Goal: Task Accomplishment & Management: Manage account settings

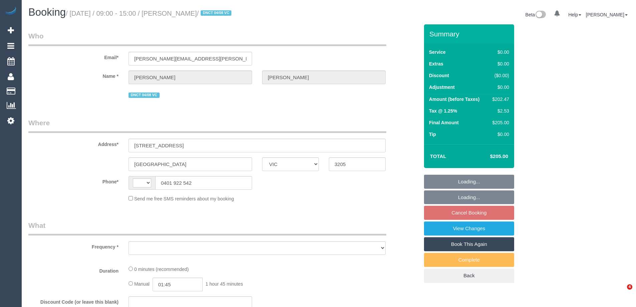
select select "VIC"
select select "string:AU"
select select "object:308"
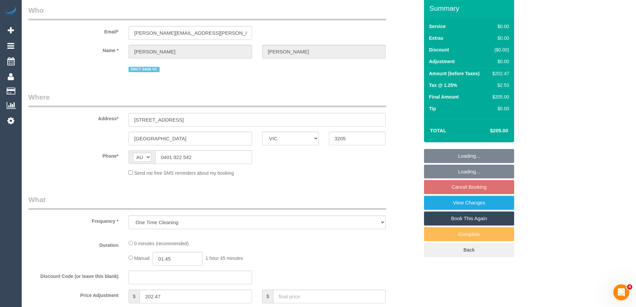
select select "string:stripe-pm_1RnhPa2GScqysDRVrwGBGKfe"
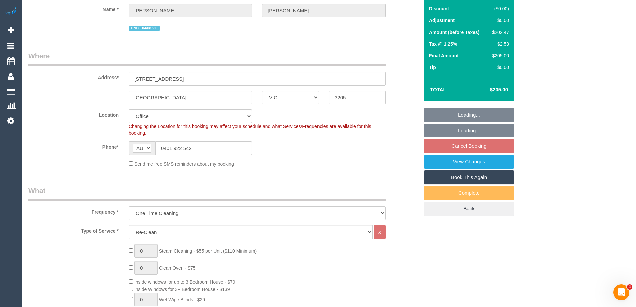
select select "number:28"
select select "number:14"
select select "number:19"
select select "number:25"
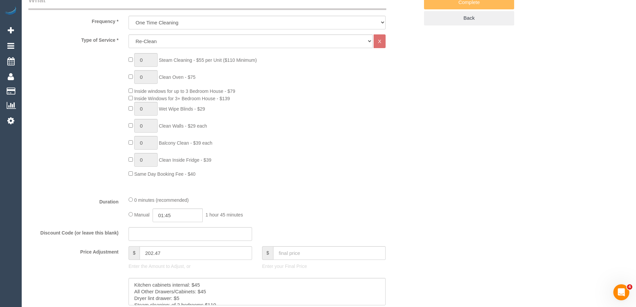
select select "object:765"
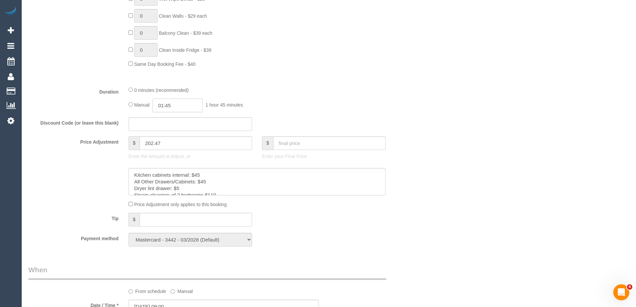
click at [172, 106] on input "01:45" at bounding box center [178, 106] width 50 height 14
type input "03:00"
click at [165, 143] on li "03:00" at bounding box center [170, 142] width 30 height 9
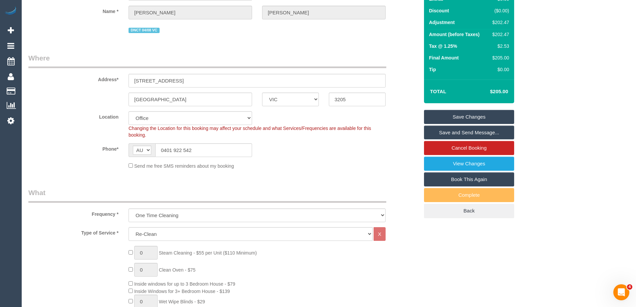
scroll to position [0, 0]
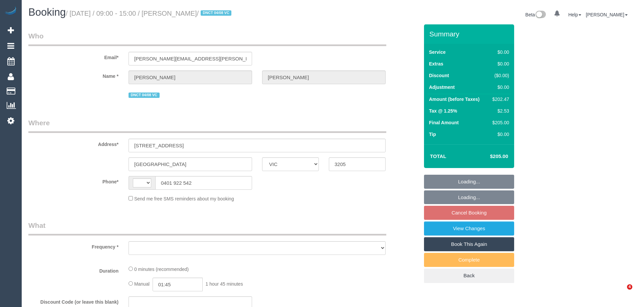
select select "VIC"
select select "string:AU"
select select "object:555"
select select "string:stripe-pm_1RnhPa2GScqysDRVrwGBGKfe"
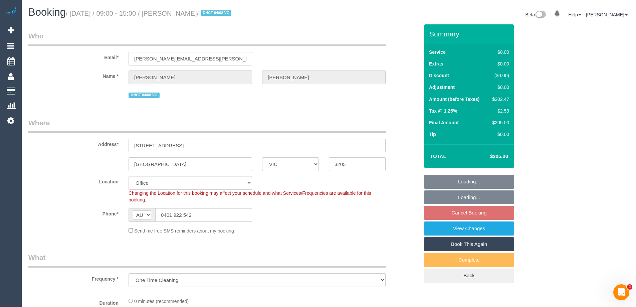
select select "object:708"
select select "number:28"
select select "number:14"
select select "number:19"
select select "number:25"
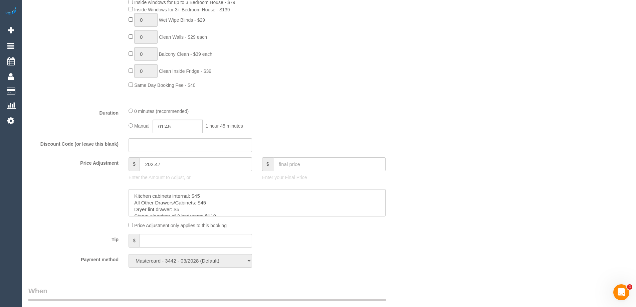
scroll to position [368, 0]
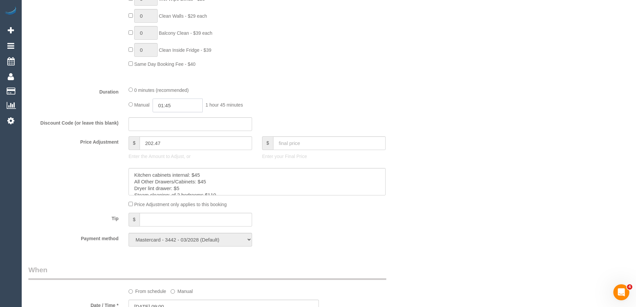
click at [180, 108] on input "01:45" at bounding box center [178, 106] width 50 height 14
type input "03:00"
click at [165, 155] on li "03:00" at bounding box center [170, 155] width 30 height 9
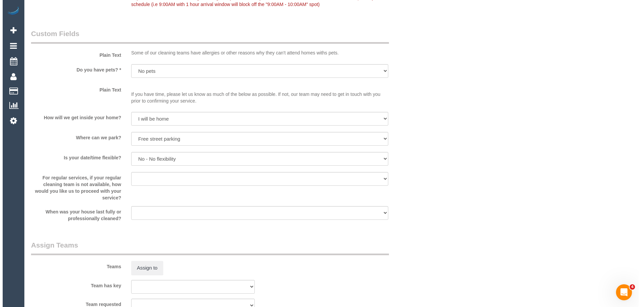
scroll to position [835, 0]
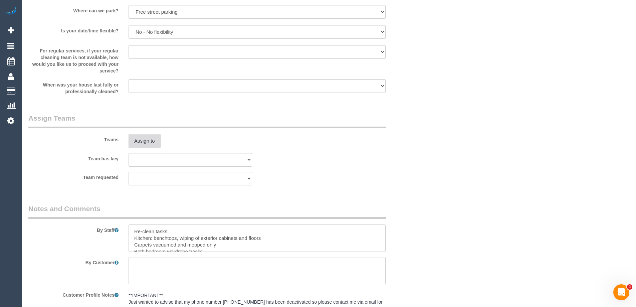
click at [140, 143] on button "Assign to" at bounding box center [145, 141] width 32 height 14
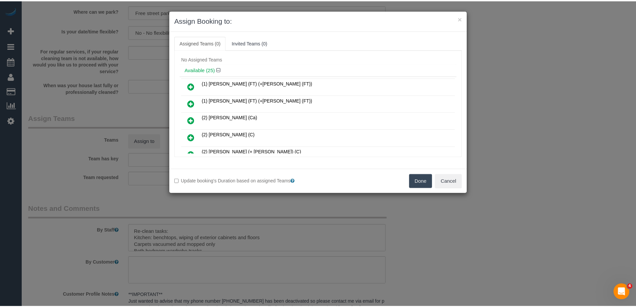
scroll to position [0, 0]
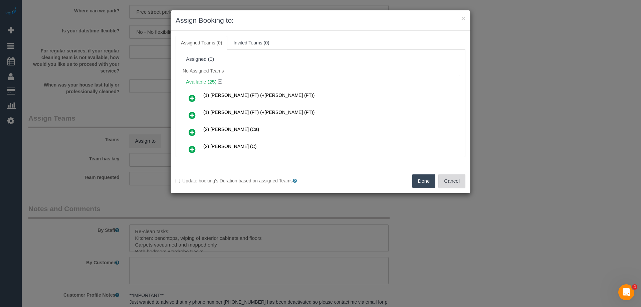
click at [461, 176] on button "Cancel" at bounding box center [452, 181] width 27 height 14
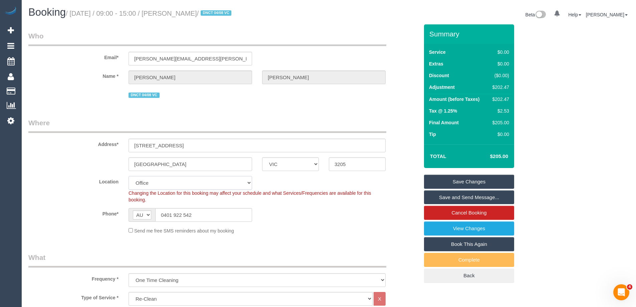
click at [146, 187] on select "Office City East (North) East (South) Inner East Inner North (East) Inner North…" at bounding box center [191, 183] width 124 height 14
select select "55"
click at [129, 176] on select "Office City East (North) East (South) Inner East Inner North (East) Inner North…" at bounding box center [191, 183] width 124 height 14
select select "object:8028"
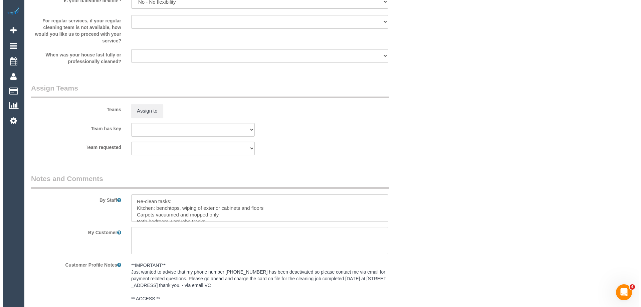
scroll to position [935, 0]
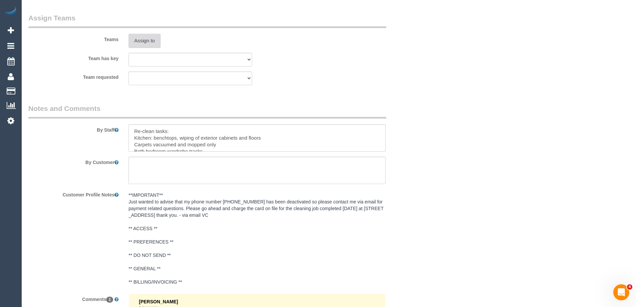
click at [145, 41] on button "Assign to" at bounding box center [145, 41] width 32 height 14
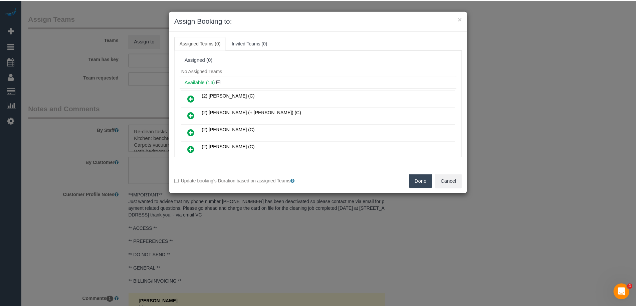
scroll to position [33, 0]
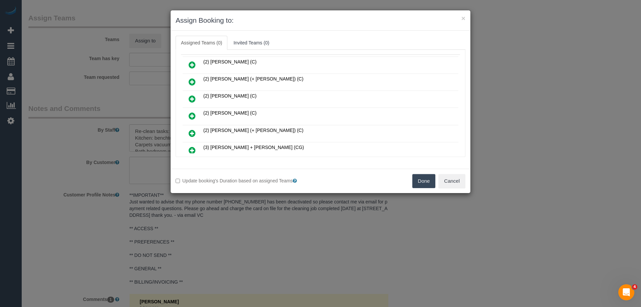
click at [430, 184] on button "Done" at bounding box center [424, 181] width 23 height 14
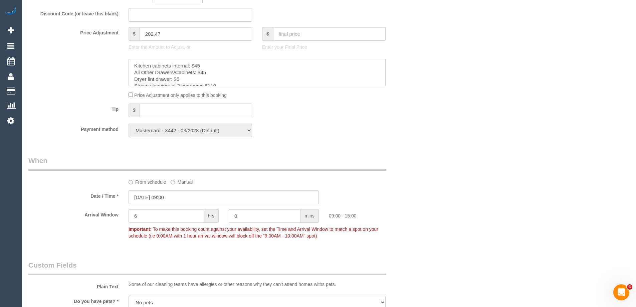
scroll to position [535, 0]
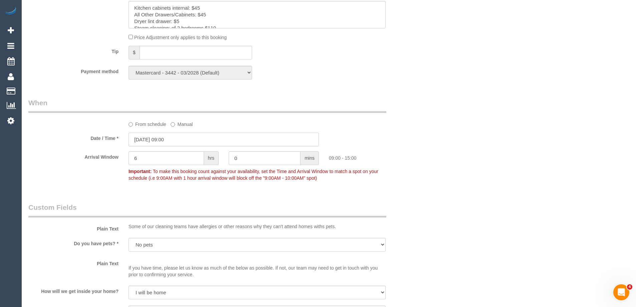
click at [146, 136] on input "25/08/2025 09:00" at bounding box center [224, 140] width 190 height 14
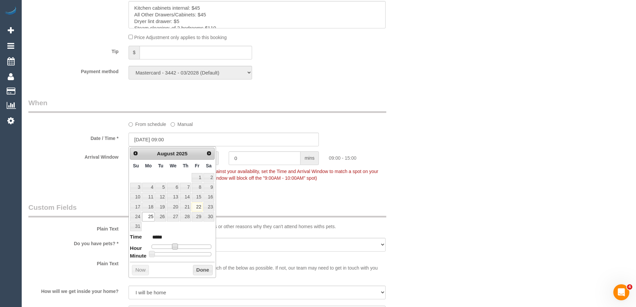
type input "25/08/2025 10:00"
type input "*****"
type input "25/08/2025 11:00"
type input "*****"
type input "25/08/2025 12:00"
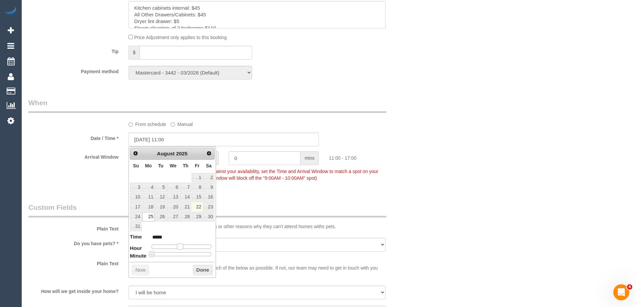
type input "*****"
drag, startPoint x: 175, startPoint y: 246, endPoint x: 183, endPoint y: 248, distance: 7.7
click at [183, 248] on span at bounding box center [183, 247] width 6 height 6
click at [204, 270] on button "Done" at bounding box center [203, 270] width 20 height 11
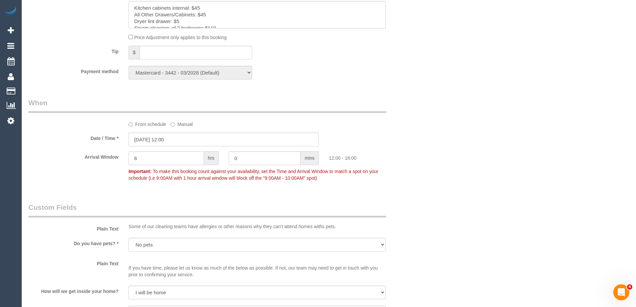
drag, startPoint x: 123, startPoint y: 156, endPoint x: 118, endPoint y: 157, distance: 4.5
click at [116, 156] on div "Arrival Window 6 hrs 0 mins 12:00 - 18:00 Important: To make this booking count…" at bounding box center [223, 167] width 401 height 33
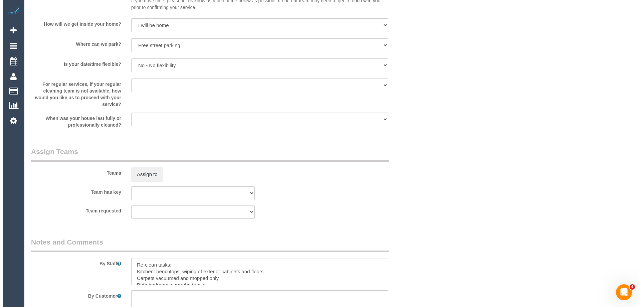
scroll to position [935, 0]
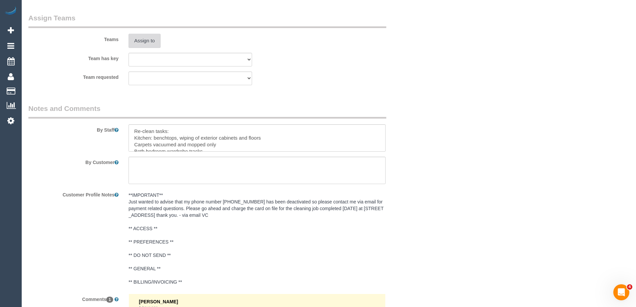
type input "1"
click at [140, 39] on button "Assign to" at bounding box center [145, 41] width 32 height 14
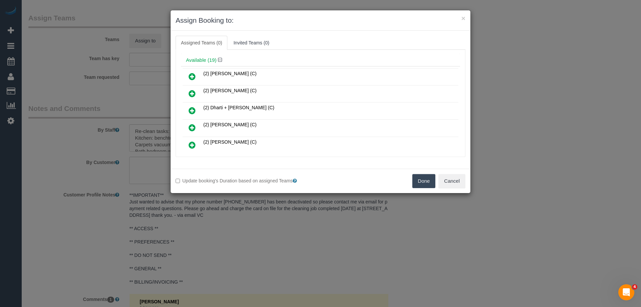
scroll to position [33, 0]
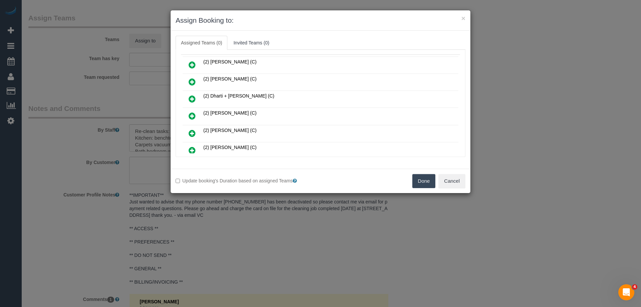
click at [193, 82] on icon at bounding box center [192, 82] width 7 height 8
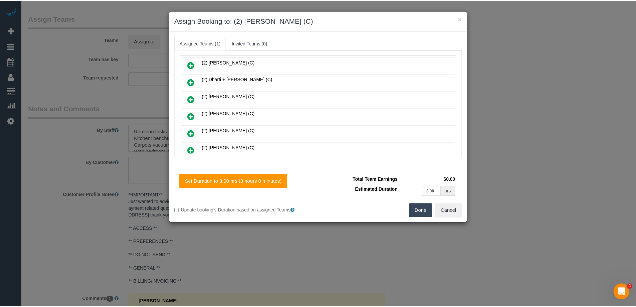
scroll to position [0, 0]
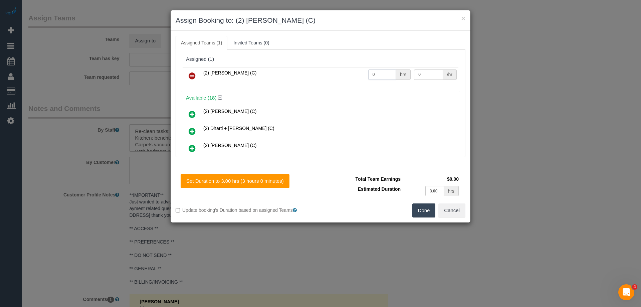
drag, startPoint x: 371, startPoint y: 70, endPoint x: 356, endPoint y: 72, distance: 15.4
click at [356, 72] on tr "(2) Dasni Kalupahana (C) 0 hrs 0 /hr" at bounding box center [321, 75] width 276 height 17
type input "3"
drag, startPoint x: 419, startPoint y: 75, endPoint x: 344, endPoint y: 69, distance: 75.4
click at [344, 69] on tr "(2) Dasni Kalupahana (C) 3 hrs 0 /hr" at bounding box center [321, 75] width 276 height 17
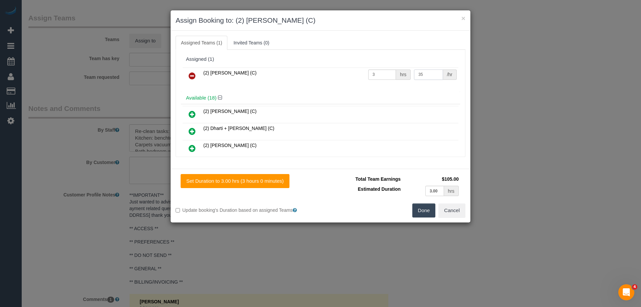
type input "35"
click at [425, 210] on button "Done" at bounding box center [424, 210] width 23 height 14
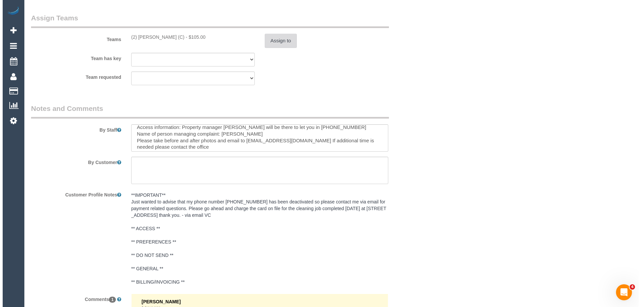
scroll to position [66, 0]
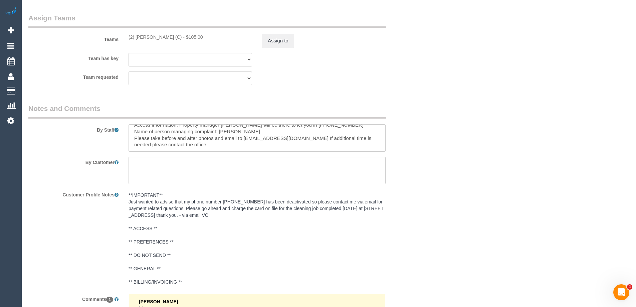
click at [272, 49] on sui-booking-teams "Teams (2) Dasni Kalupahana (C) - $105.00 Assign to Team has key (0) Office (1) …" at bounding box center [223, 49] width 391 height 72
click at [272, 43] on button "Assign to" at bounding box center [278, 41] width 32 height 14
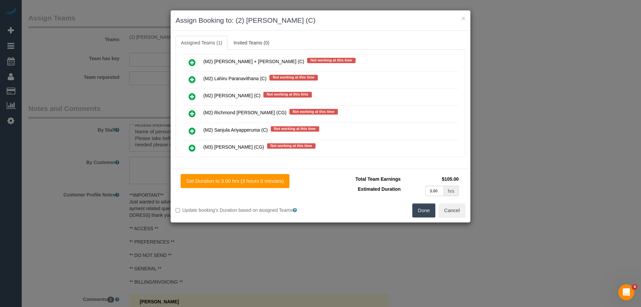
scroll to position [1403, 0]
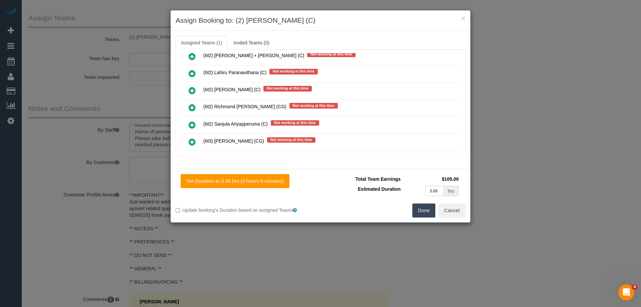
drag, startPoint x: 189, startPoint y: 140, endPoint x: 206, endPoint y: 136, distance: 18.2
click at [189, 140] on icon at bounding box center [192, 142] width 7 height 8
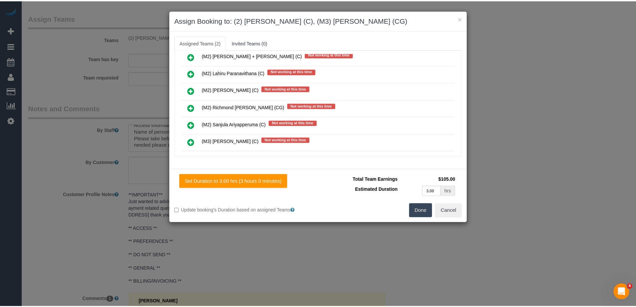
scroll to position [0, 0]
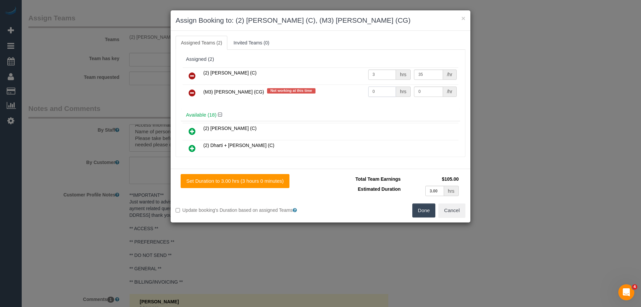
drag, startPoint x: 378, startPoint y: 91, endPoint x: 349, endPoint y: 91, distance: 29.1
click at [349, 91] on tr "(M3) Adnan (CG) Not working at this time 0 hrs 0 /hr" at bounding box center [321, 93] width 276 height 17
type input "1"
drag, startPoint x: 424, startPoint y: 92, endPoint x: 379, endPoint y: 90, distance: 45.1
click at [387, 90] on tr "(M3) Adnan (CG) Not working at this time 1 hrs 0 /hr" at bounding box center [321, 93] width 276 height 17
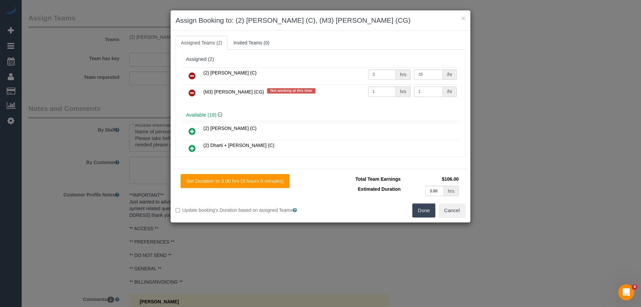
drag, startPoint x: 415, startPoint y: 92, endPoint x: 389, endPoint y: 91, distance: 26.1
click at [389, 91] on tr "(M3) Adnan (CG) Not working at this time 1 hrs 1 /hr" at bounding box center [321, 93] width 276 height 17
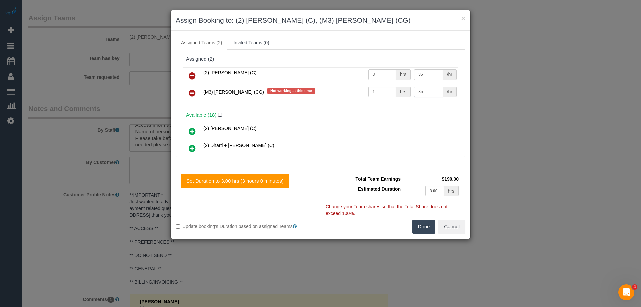
type input "85"
click at [421, 222] on button "Done" at bounding box center [424, 227] width 23 height 14
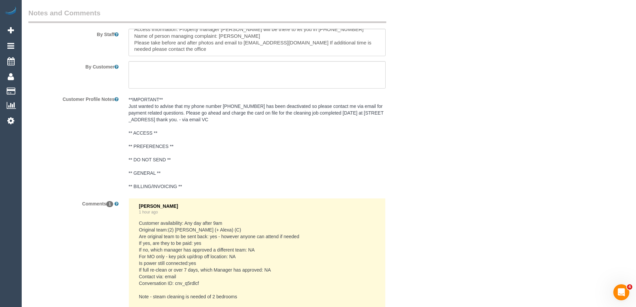
scroll to position [1136, 0]
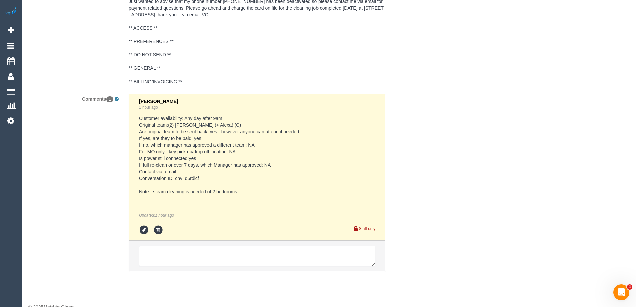
click at [157, 257] on textarea at bounding box center [257, 256] width 237 height 21
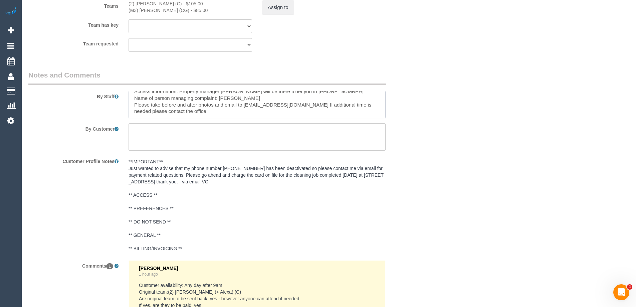
scroll to position [53, 0]
click at [200, 98] on textarea at bounding box center [257, 104] width 257 height 27
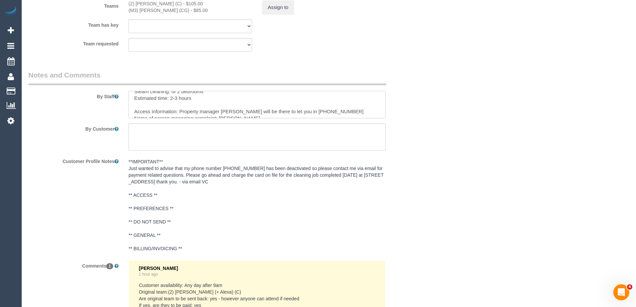
paste textarea "Steam cleaner to arrive at ___ Please ensure areas for steam cleaning are clean…"
drag, startPoint x: 193, startPoint y: 102, endPoint x: 217, endPoint y: 102, distance: 24.1
click at [217, 102] on textarea at bounding box center [257, 104] width 257 height 27
drag, startPoint x: 282, startPoint y: 107, endPoint x: 311, endPoint y: 106, distance: 29.1
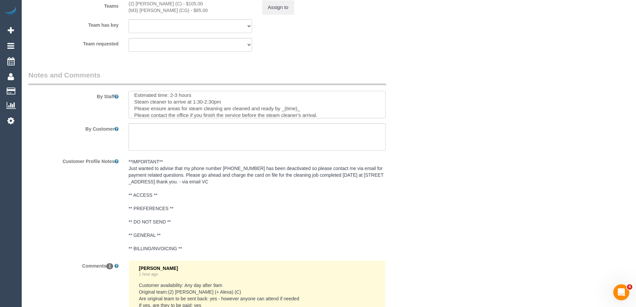
click at [311, 106] on textarea at bounding box center [257, 104] width 257 height 27
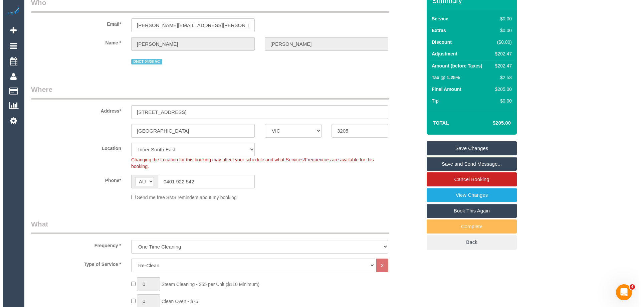
scroll to position [0, 0]
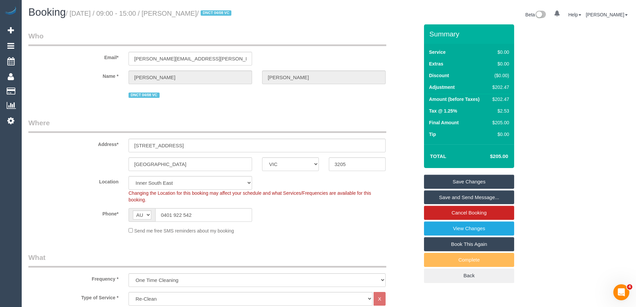
type textarea "Re-clean tasks: Kitchen: benchtops, wiping of exterior cabinets and floors Carp…"
drag, startPoint x: 227, startPoint y: 12, endPoint x: 171, endPoint y: 12, distance: 55.8
click at [171, 12] on small "/ August 25, 2025 / 09:00 - 15:00 / Tanushree Kanyal / DNCT 04/08 VC" at bounding box center [150, 13] width 168 height 7
copy small "Tanushree Kanyal"
click at [439, 185] on link "Save Changes" at bounding box center [469, 182] width 90 height 14
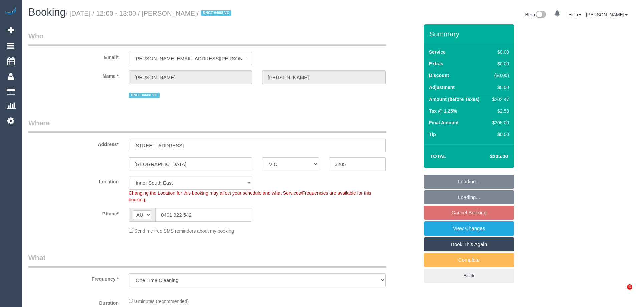
select select "VIC"
select select "object:775"
select select "string:stripe-pm_1RnhPa2GScqysDRVrwGBGKfe"
select select "number:28"
select select "number:14"
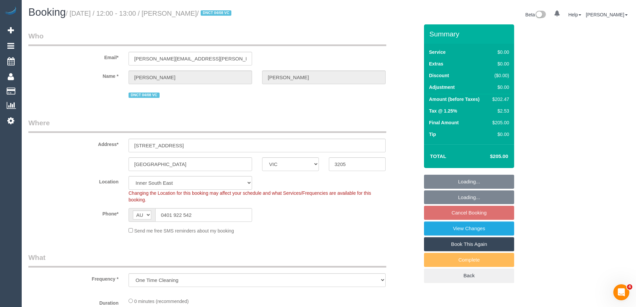
select select "number:19"
select select "number:25"
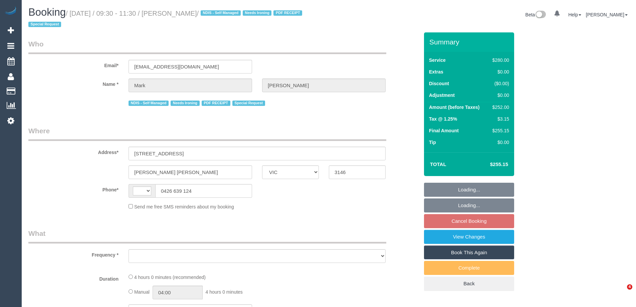
select select "VIC"
select select "object:296"
select select "string:stripe-pm_1MF9LR2GScqysDRVNAaKuFlm"
select select "240"
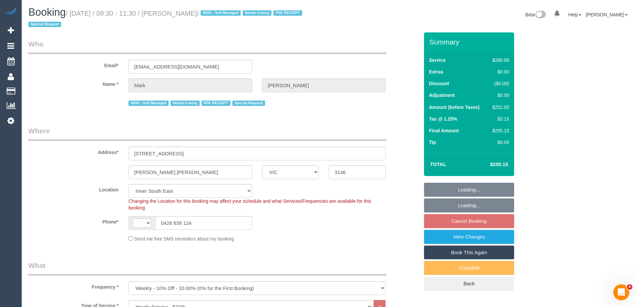
select select "object:520"
select select "string:AU"
select select "number:28"
select select "number:14"
select select "number:19"
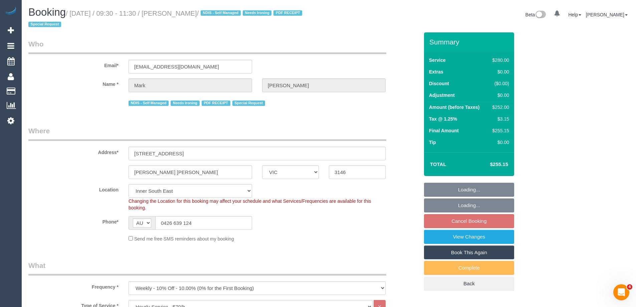
select select "number:25"
select select "number:34"
select select "number:13"
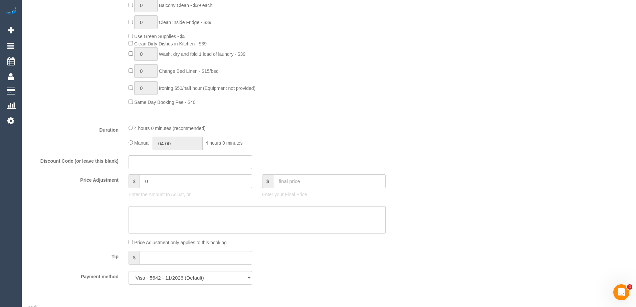
scroll to position [501, 0]
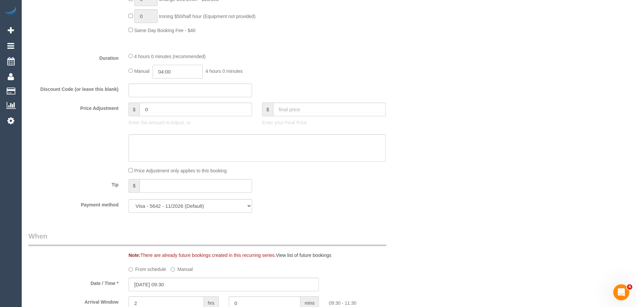
click at [179, 73] on input "04:00" at bounding box center [178, 72] width 50 height 14
type input "02:00"
click at [165, 97] on li "02:00" at bounding box center [170, 97] width 30 height 9
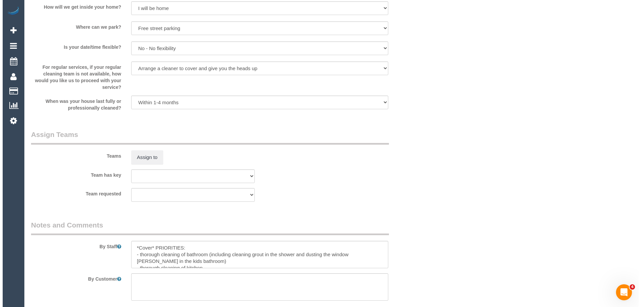
scroll to position [1036, 0]
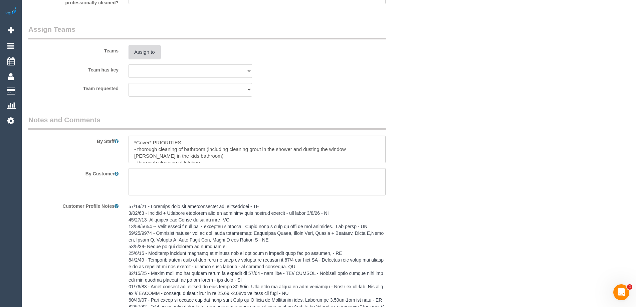
click at [143, 48] on button "Assign to" at bounding box center [145, 52] width 32 height 14
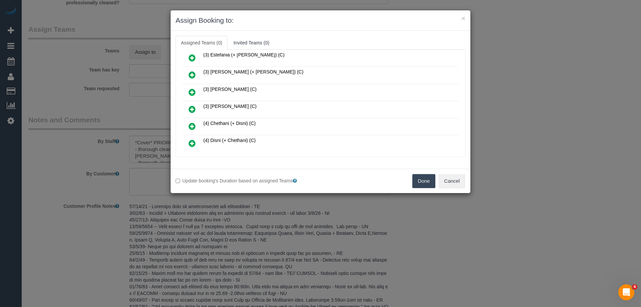
scroll to position [267, 0]
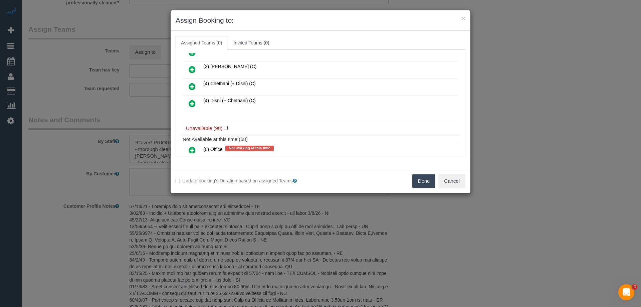
click at [193, 84] on icon at bounding box center [192, 87] width 7 height 8
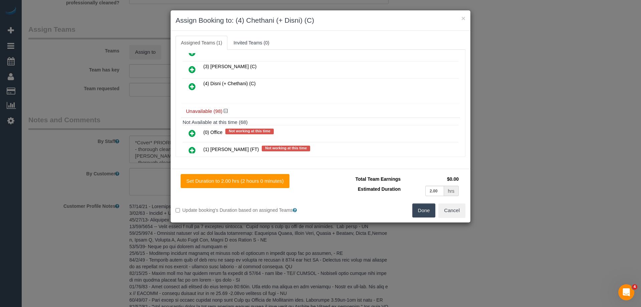
click at [191, 86] on icon at bounding box center [192, 87] width 7 height 8
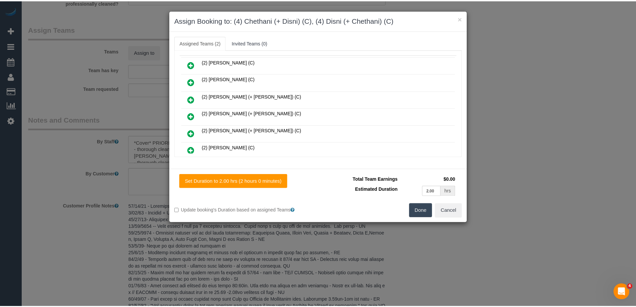
scroll to position [0, 0]
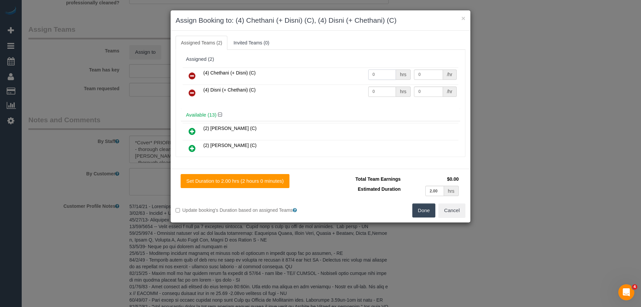
drag, startPoint x: 380, startPoint y: 75, endPoint x: 341, endPoint y: 81, distance: 38.6
click at [320, 76] on tr "(4) Chethani (+ Disni) (C) 0 hrs 0 /hr" at bounding box center [321, 75] width 276 height 17
type input "2"
drag, startPoint x: 379, startPoint y: 93, endPoint x: 330, endPoint y: 89, distance: 49.7
click at [332, 89] on tr "(4) Disni (+ Chethani) (C) 0 hrs 0 /hr" at bounding box center [321, 93] width 276 height 17
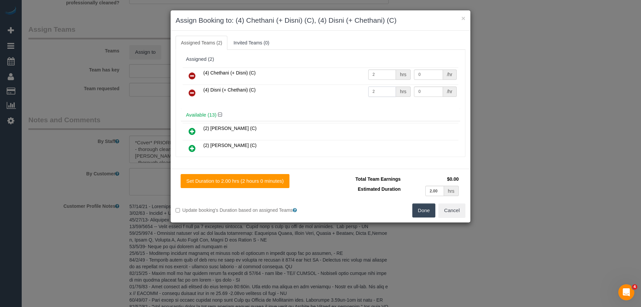
type input "2"
drag, startPoint x: 420, startPoint y: 90, endPoint x: 375, endPoint y: 90, distance: 45.1
click at [378, 90] on tr "(4) Disni (+ Chethani) (C) 2 hrs 0 /hr" at bounding box center [321, 93] width 276 height 17
type input "35"
drag, startPoint x: 422, startPoint y: 73, endPoint x: 377, endPoint y: 79, distance: 45.2
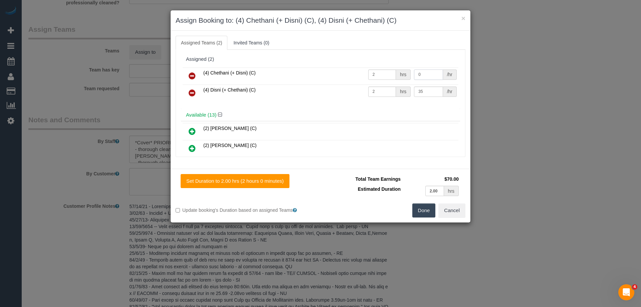
click at [373, 71] on tr "(4) Chethani (+ Disni) (C) 2 hrs 0 /hr" at bounding box center [321, 75] width 276 height 17
type input "35"
click at [425, 212] on button "Done" at bounding box center [424, 210] width 23 height 14
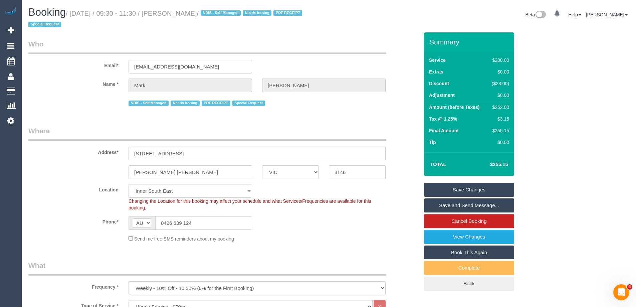
drag, startPoint x: 223, startPoint y: 13, endPoint x: 172, endPoint y: 13, distance: 50.1
click at [172, 13] on small "/ August 25, 2025 / 09:30 - 11:30 / Mark Schurmann / NDIS - Self Managed Needs …" at bounding box center [166, 19] width 276 height 19
copy small "Mark Schurmann"
click at [435, 188] on link "Save Changes" at bounding box center [469, 190] width 90 height 14
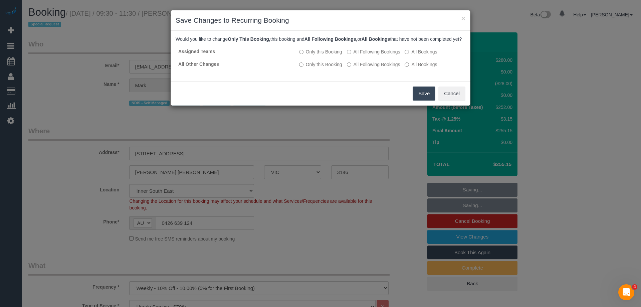
click at [421, 100] on button "Save" at bounding box center [424, 94] width 23 height 14
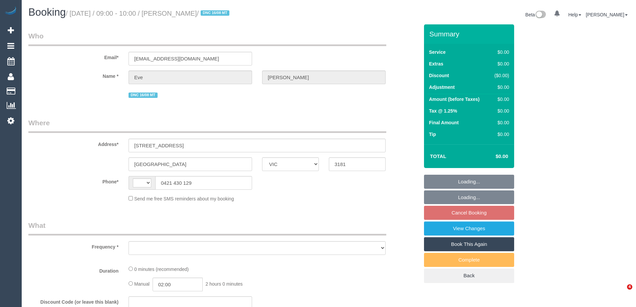
select select "VIC"
select select "object:305"
select select "string:stripe-pm_1Ru6Gm2GScqysDRVG8eaTa17"
select select "number:28"
select select "number:15"
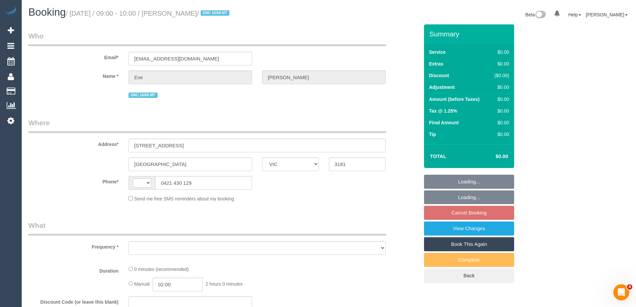
select select "number:19"
select select "number:25"
select select "number:35"
select select "number:13"
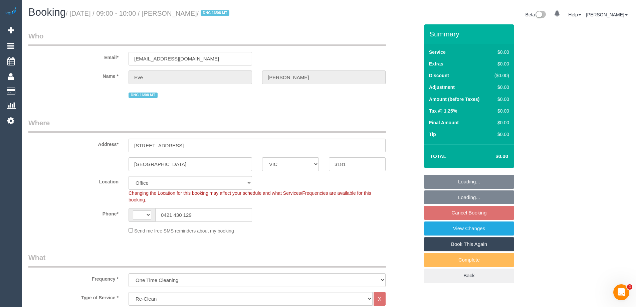
select select "object:762"
select select "string:AU"
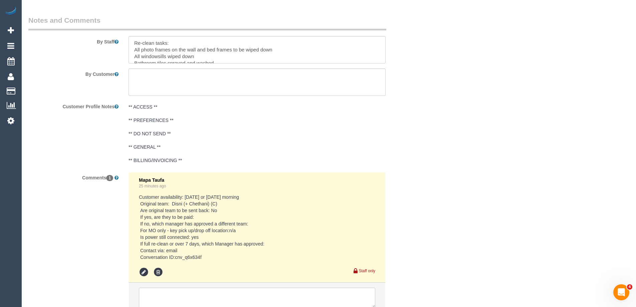
scroll to position [1036, 0]
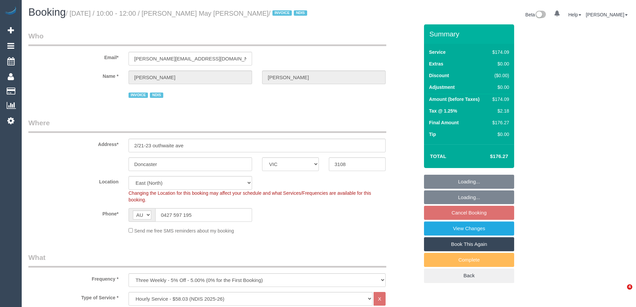
select select "VIC"
select select "180"
select select "number:28"
select select "number:14"
select select "number:18"
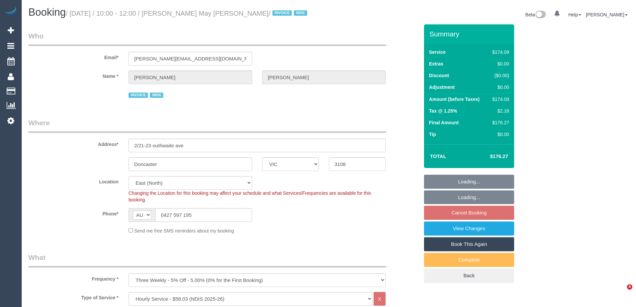
select select "number:36"
select select "number:33"
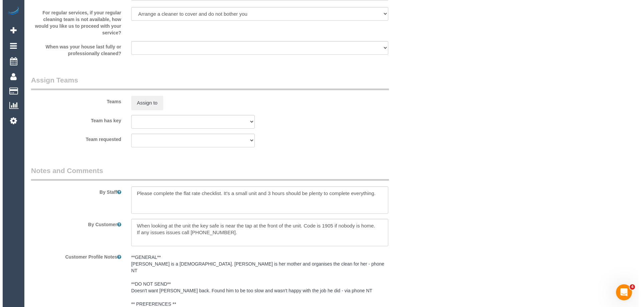
scroll to position [771, 0]
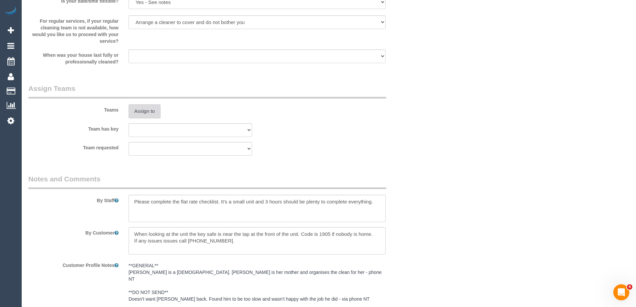
click at [145, 106] on button "Assign to" at bounding box center [145, 111] width 32 height 14
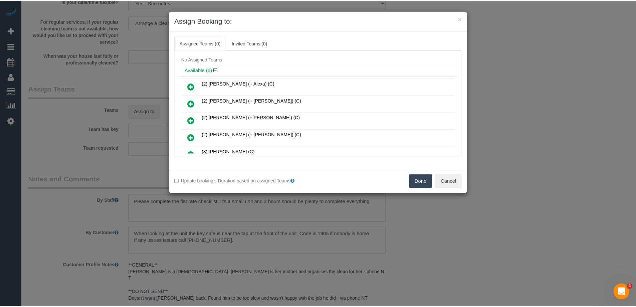
scroll to position [0, 0]
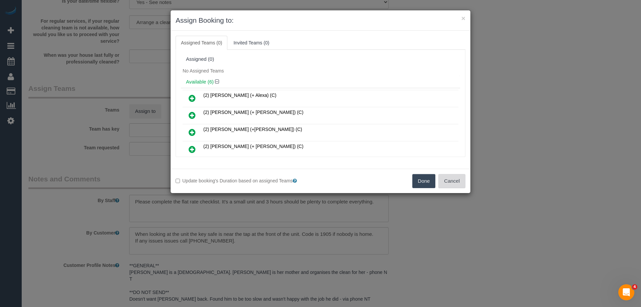
drag, startPoint x: 450, startPoint y: 187, endPoint x: 440, endPoint y: 177, distance: 14.0
click at [450, 186] on button "Cancel" at bounding box center [452, 181] width 27 height 14
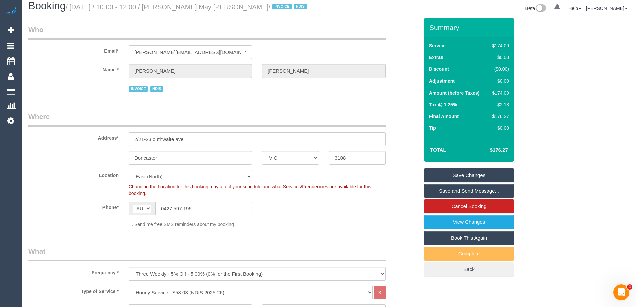
scroll to position [3, 0]
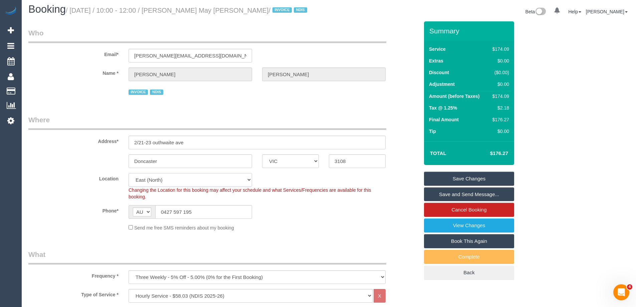
click at [150, 182] on select "Office City East (North) East (South) Inner East Inner North (East) Inner North…" at bounding box center [191, 180] width 124 height 14
select select "57"
click at [129, 173] on select "Office City East (North) East (South) Inner East Inner North (East) Inner North…" at bounding box center [191, 180] width 124 height 14
select select "object:2938"
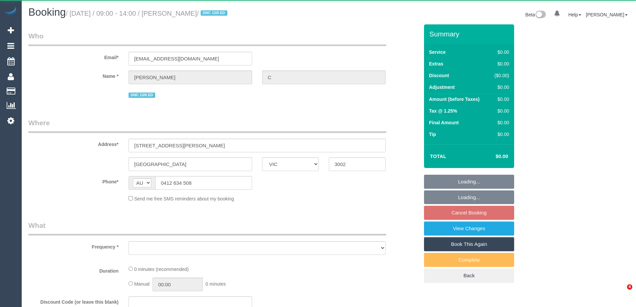
select select "VIC"
select select "string:stripe-pm_1RukgY2GScqysDRVVvtP8RBP"
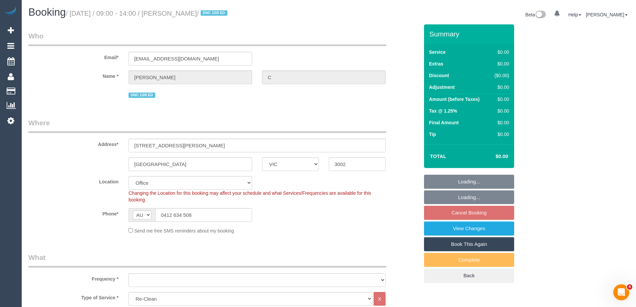
select select "object:2082"
select select "number:28"
select select "number:14"
select select "number:19"
select select "number:24"
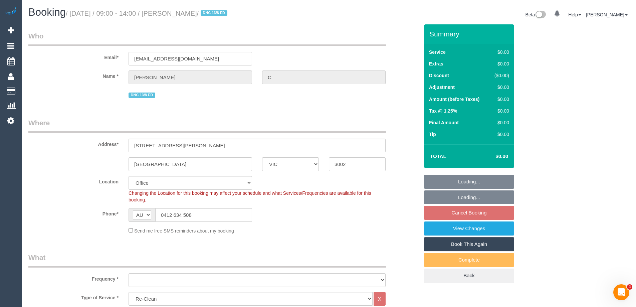
select select "number:26"
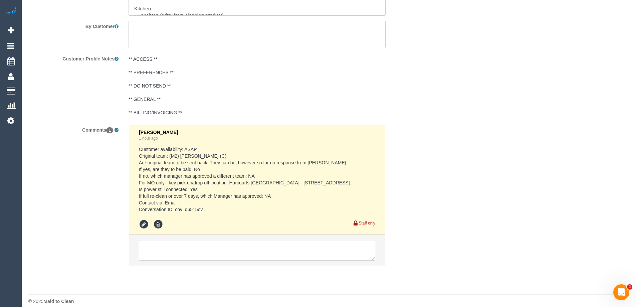
scroll to position [1079, 0]
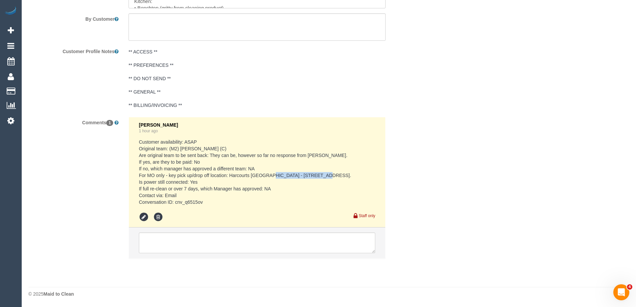
drag, startPoint x: 334, startPoint y: 176, endPoint x: 288, endPoint y: 176, distance: 46.1
click at [288, 176] on pre "Customer availability: ASAP Original team: (M2) [PERSON_NAME] (C) Are original …" at bounding box center [257, 172] width 237 height 67
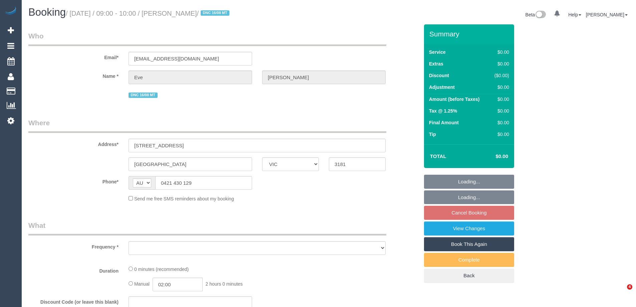
select select "VIC"
select select "string:stripe-pm_1Ru6Gm2GScqysDRVG8eaTa17"
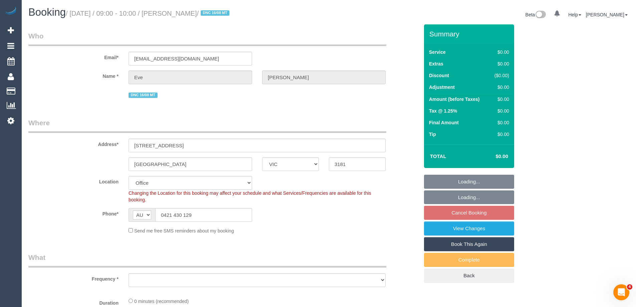
select select "object:554"
select select "number:28"
select select "number:15"
select select "number:19"
select select "number:25"
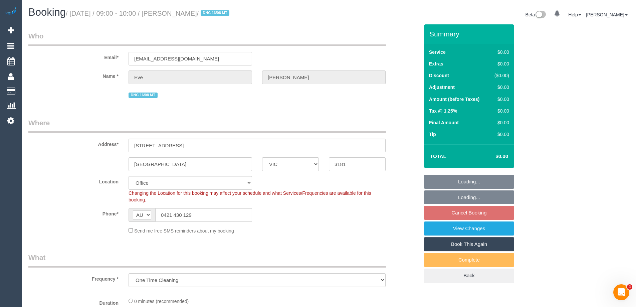
select select "number:35"
select select "number:13"
select select "object:705"
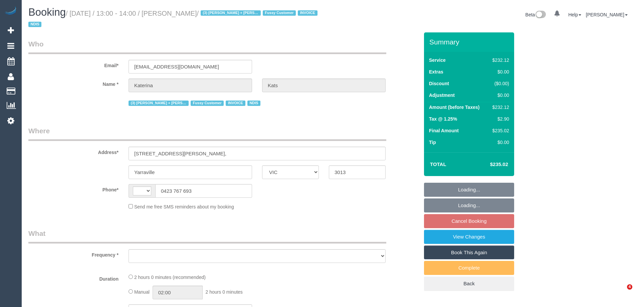
select select "VIC"
select select "2"
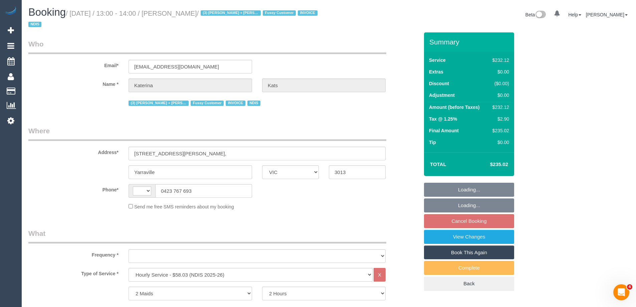
select select "string:AU"
select select "object:654"
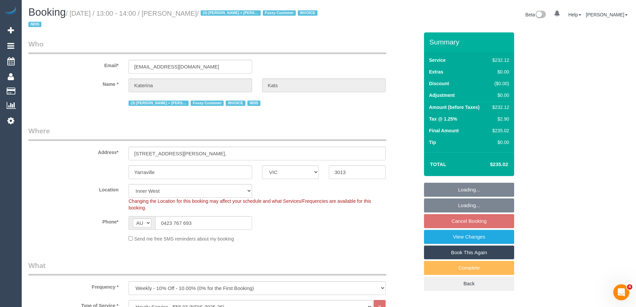
select select "number:28"
select select "number:16"
select select "number:19"
select select "number:36"
select select "number:34"
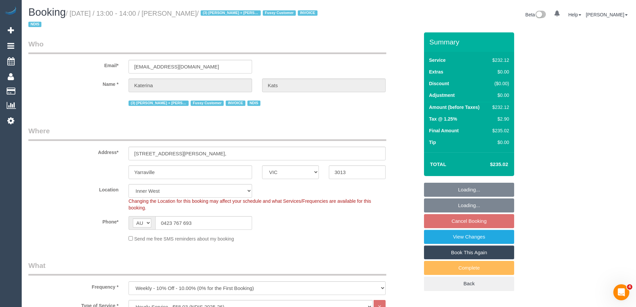
select select "object:805"
drag, startPoint x: 204, startPoint y: 66, endPoint x: 69, endPoint y: 70, distance: 134.7
click at [69, 70] on div "Email* kat@katkats.com.au" at bounding box center [223, 56] width 401 height 34
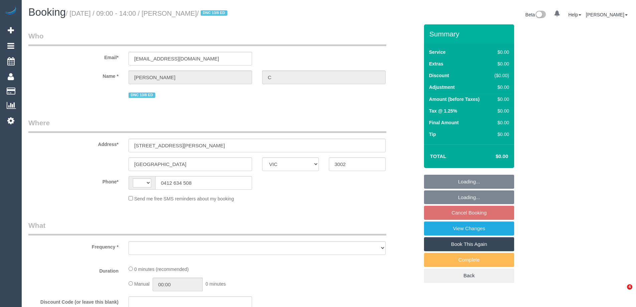
select select "VIC"
select select "object:305"
select select "string:stripe-pm_1RukgY2GScqysDRVVvtP8RBP"
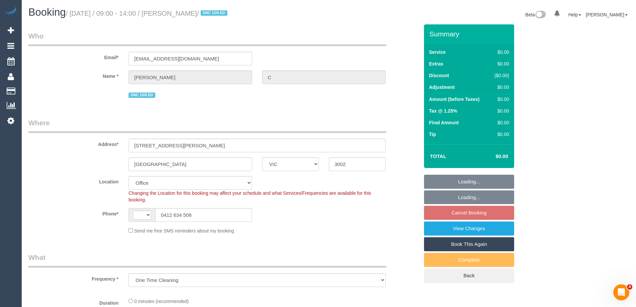
select select "object:762"
select select "string:AU"
select select "number:28"
select select "number:14"
select select "number:19"
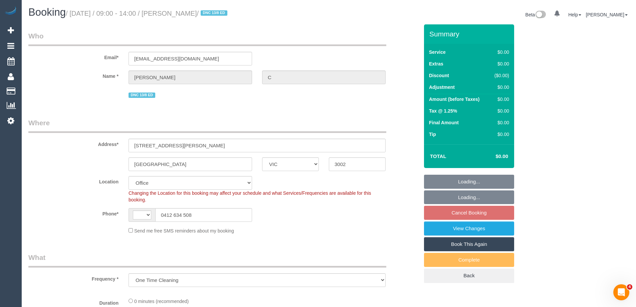
select select "number:24"
select select "number:26"
select select "VIC"
select select "string:stripe-pm_1Ru6Gm2GScqysDRVG8eaTa17"
select select "number:28"
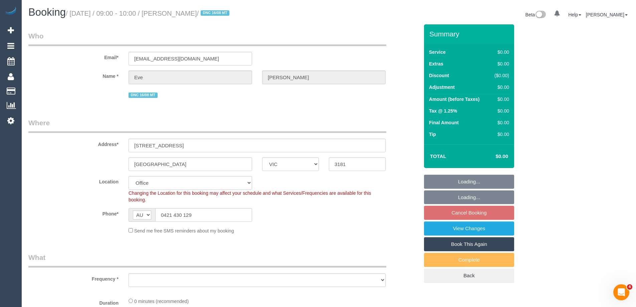
select select "number:15"
select select "number:19"
select select "number:25"
select select "number:35"
select select "number:13"
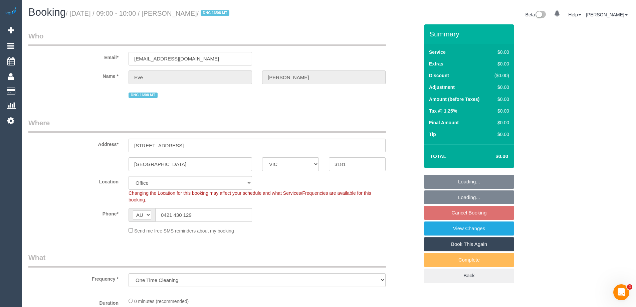
select select "object:705"
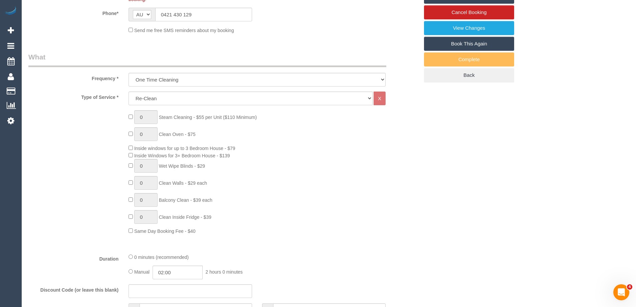
scroll to position [1036, 0]
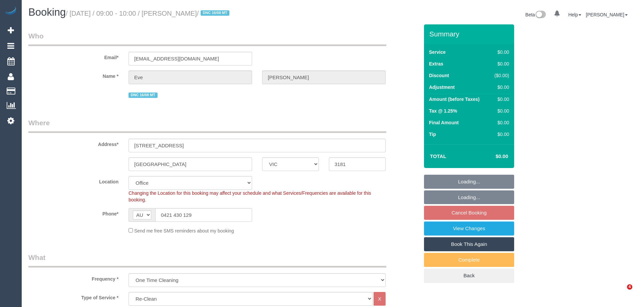
select select "VIC"
select select "number:28"
select select "number:15"
select select "number:19"
select select "number:25"
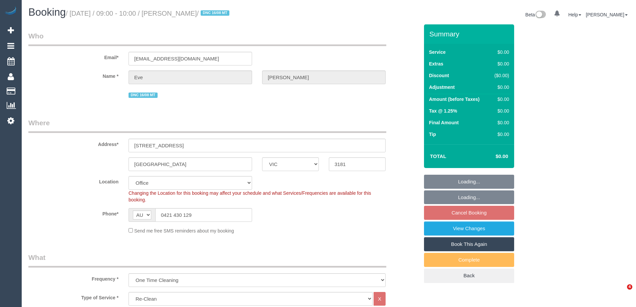
select select "number:35"
select select "number:13"
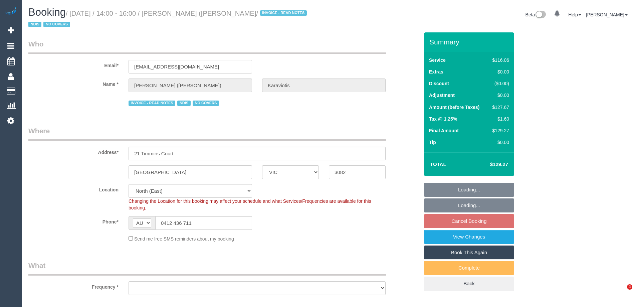
select select "VIC"
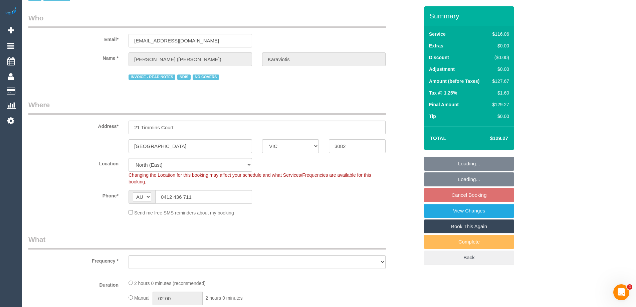
select select "number:29"
select select "number:14"
select select "number:19"
select select "number:36"
select select "number:34"
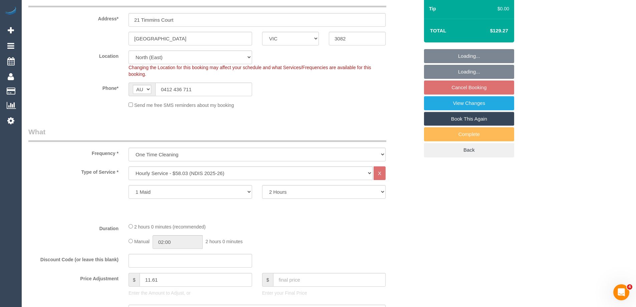
select select "object:1415"
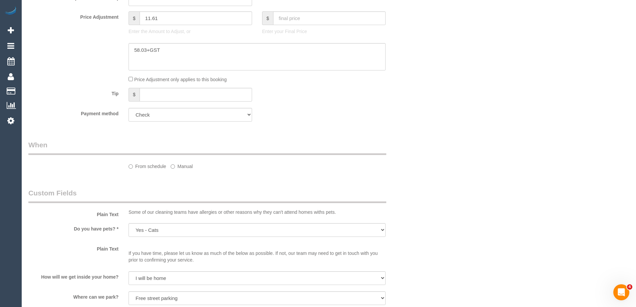
select select "spot1"
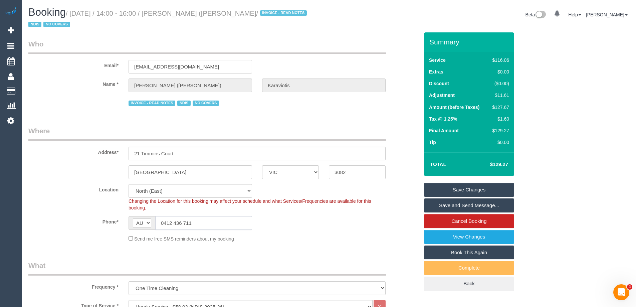
drag, startPoint x: 200, startPoint y: 223, endPoint x: 125, endPoint y: 218, distance: 75.0
click at [125, 218] on div "AF AL DZ AD AO AI AQ AG AR AM AW AU AT AZ BS BH BD BB BY BE BZ BJ BM BT BO BA B…" at bounding box center [191, 223] width 134 height 14
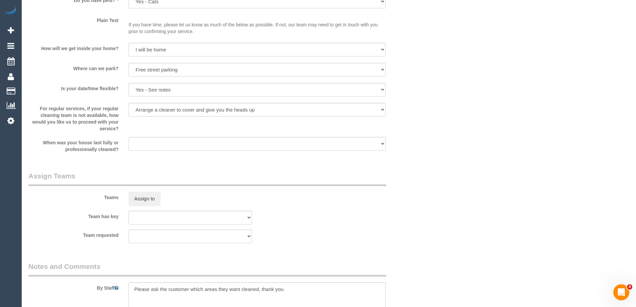
scroll to position [1009, 0]
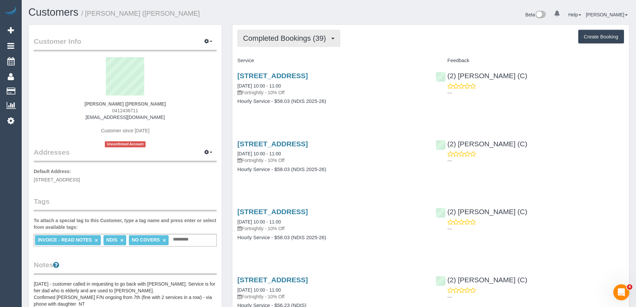
click at [289, 42] on span "Completed Bookings (39)" at bounding box center [286, 38] width 86 height 8
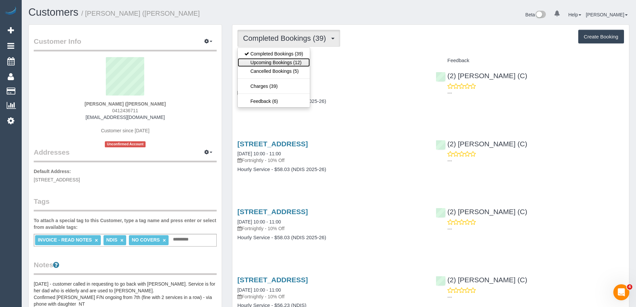
click at [278, 62] on link "Upcoming Bookings (12)" at bounding box center [274, 62] width 72 height 9
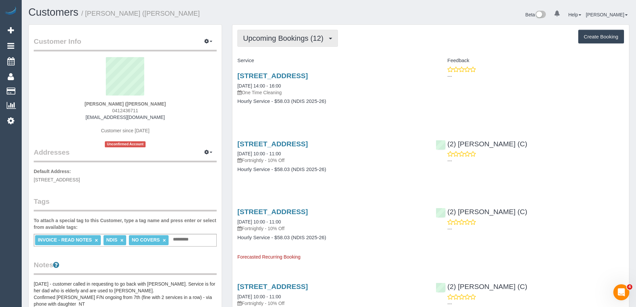
click at [311, 37] on span "Upcoming Bookings (12)" at bounding box center [285, 38] width 84 height 8
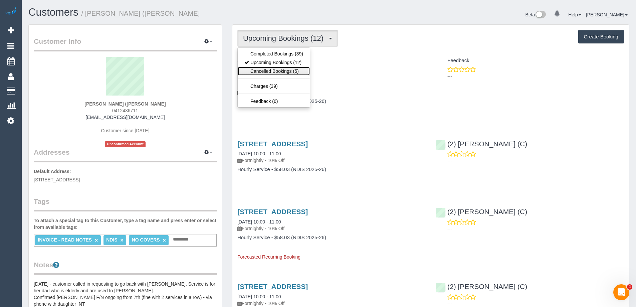
click at [291, 70] on link "Cancelled Bookings (5)" at bounding box center [274, 71] width 72 height 9
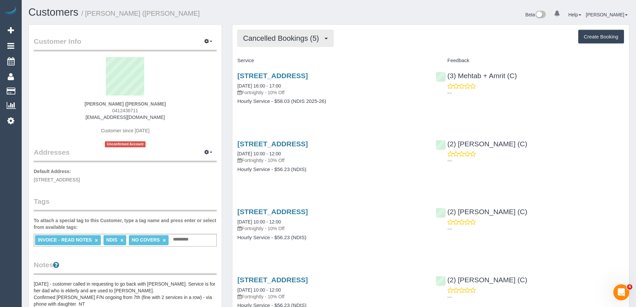
click at [263, 36] on span "Cancelled Bookings (5)" at bounding box center [282, 38] width 79 height 8
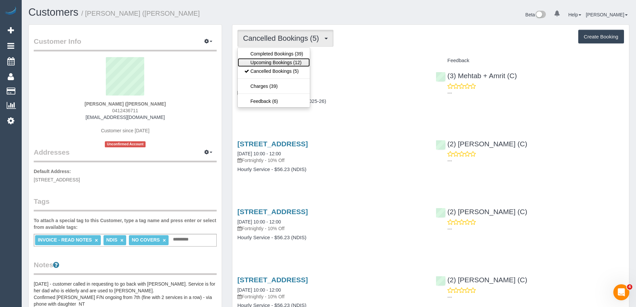
click at [268, 61] on link "Upcoming Bookings (12)" at bounding box center [274, 62] width 72 height 9
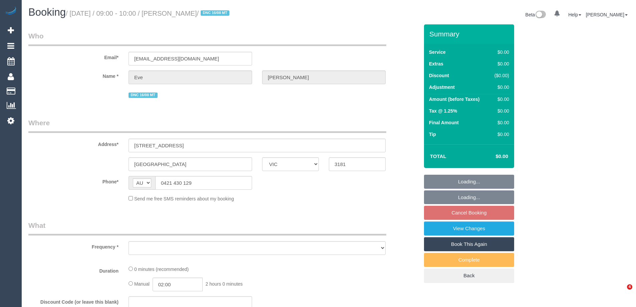
select select "VIC"
select select "object:531"
select select "string:stripe-pm_1Ru6Gm2GScqysDRVG8eaTa17"
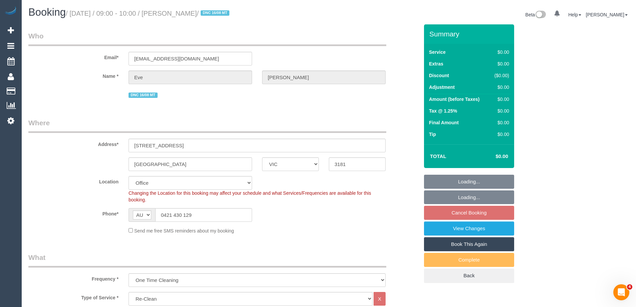
select select "number:28"
select select "number:15"
select select "number:19"
select select "number:25"
select select "number:35"
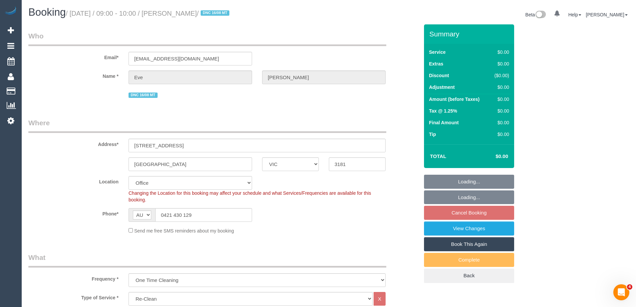
select select "number:13"
select select "object:2068"
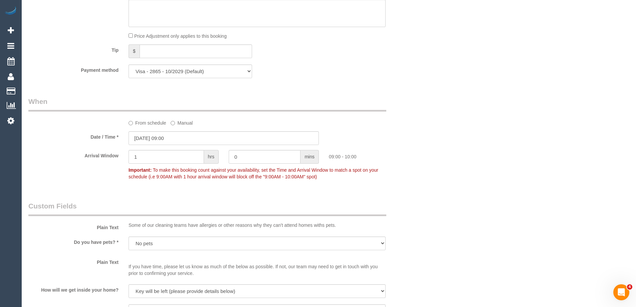
scroll to position [444, 0]
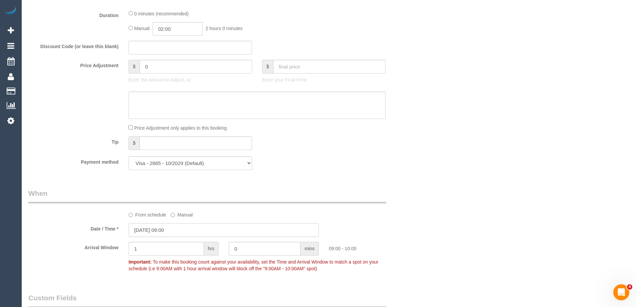
click at [146, 231] on input "[DATE] 09:00" at bounding box center [224, 230] width 190 height 14
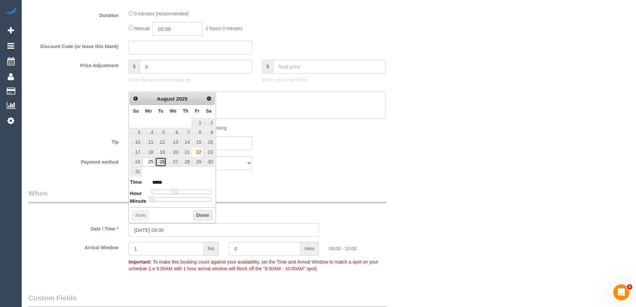
click at [163, 161] on link "26" at bounding box center [160, 161] width 11 height 9
type input "[DATE] 08:00"
type input "*****"
click at [173, 191] on span at bounding box center [172, 192] width 6 height 6
click at [202, 215] on button "Done" at bounding box center [203, 215] width 20 height 11
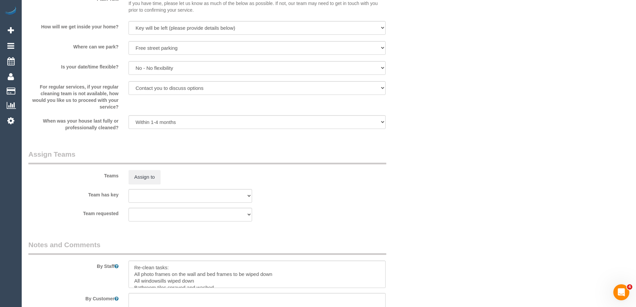
scroll to position [0, 0]
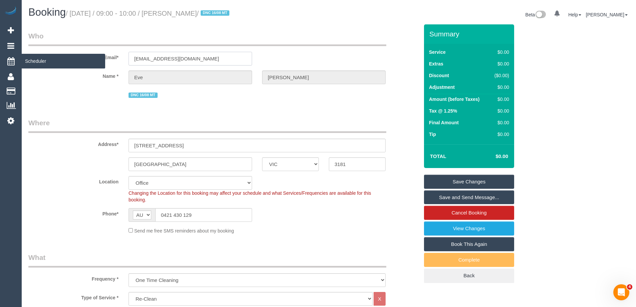
drag, startPoint x: 203, startPoint y: 58, endPoint x: 12, endPoint y: 57, distance: 190.4
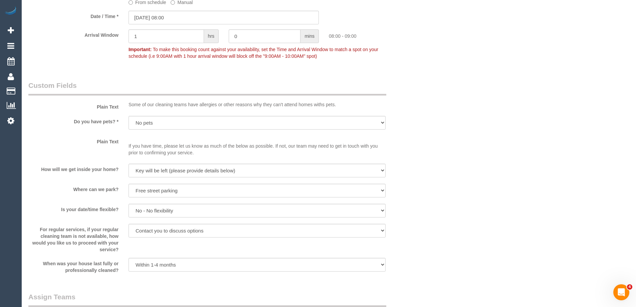
scroll to position [568, 0]
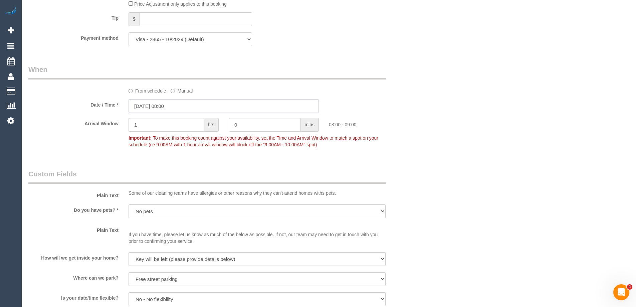
click at [149, 104] on input "[DATE] 08:00" at bounding box center [224, 106] width 190 height 14
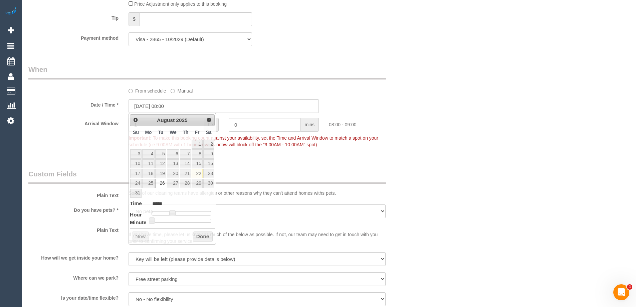
click at [89, 112] on div "Date / Time * 26/08/2025 08:00" at bounding box center [223, 106] width 401 height 14
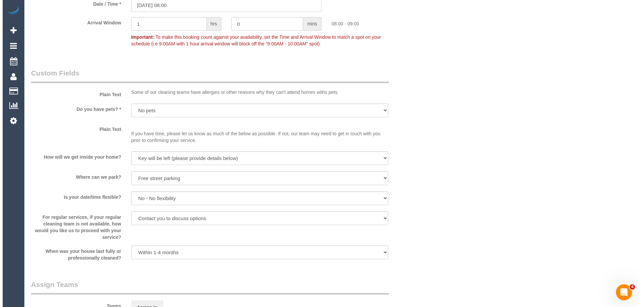
scroll to position [735, 0]
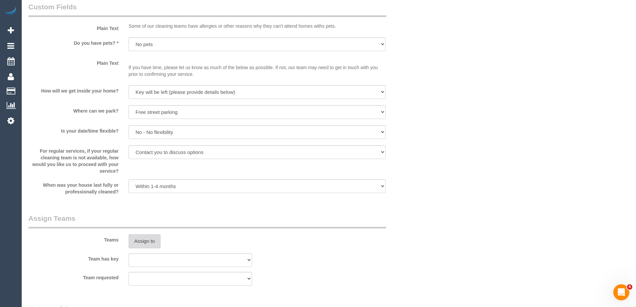
click at [144, 242] on button "Assign to" at bounding box center [145, 241] width 32 height 14
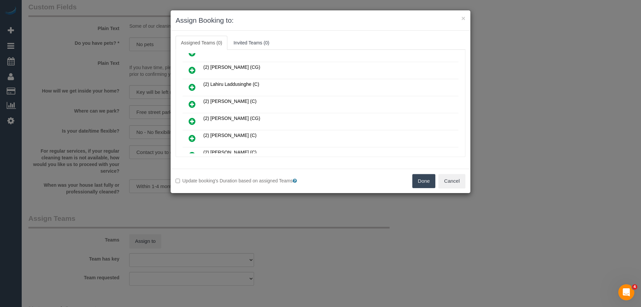
scroll to position [134, 0]
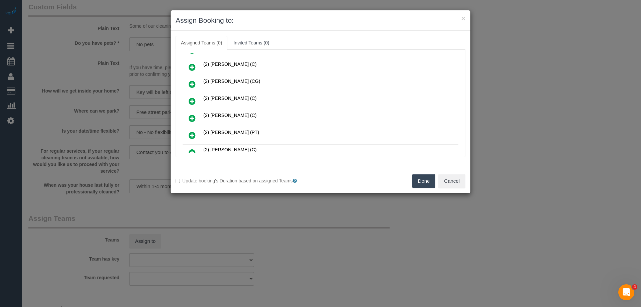
click at [192, 134] on icon at bounding box center [192, 135] width 7 height 8
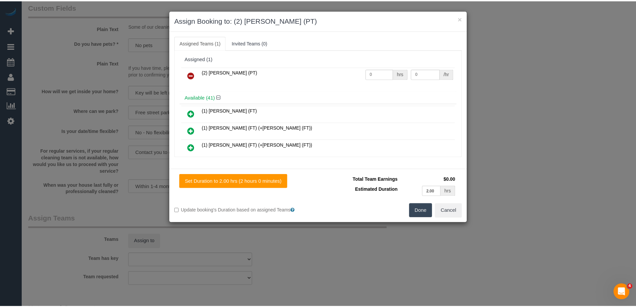
scroll to position [0, 0]
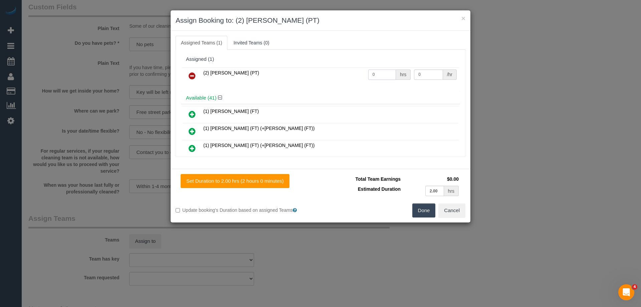
drag, startPoint x: 374, startPoint y: 75, endPoint x: 336, endPoint y: 75, distance: 38.4
click at [345, 75] on tr "(2) Reggy Cogulet (PT) 0 hrs 0 /hr" at bounding box center [321, 75] width 276 height 17
type input "2"
drag, startPoint x: 428, startPoint y: 74, endPoint x: 343, endPoint y: 74, distance: 84.9
click at [345, 74] on tr "(2) Reggy Cogulet (PT) 2 hrs 0 /hr" at bounding box center [321, 75] width 276 height 17
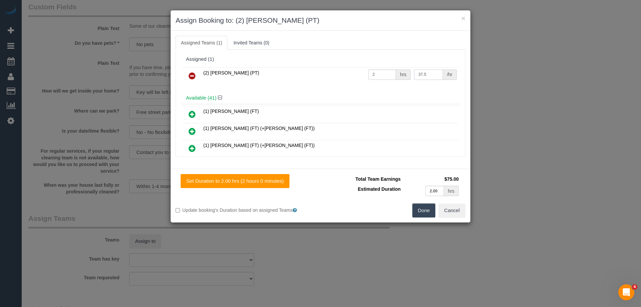
type input "37.5"
click at [421, 215] on button "Done" at bounding box center [424, 210] width 23 height 14
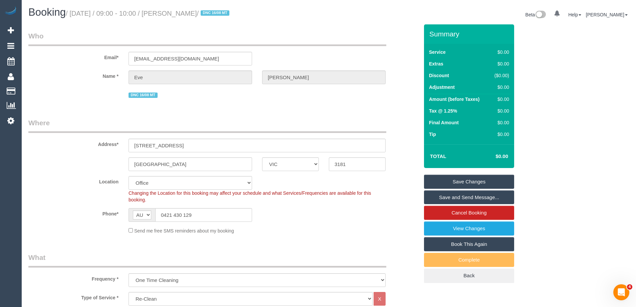
drag, startPoint x: 219, startPoint y: 14, endPoint x: 174, endPoint y: 11, distance: 45.5
click at [174, 11] on small "/ August 25, 2025 / 09:00 - 10:00 / Eve McLaughlin / DNC 16/08 MT" at bounding box center [149, 13] width 166 height 7
copy small "Eve McLaughlin"
click at [455, 183] on link "Save Changes" at bounding box center [469, 182] width 90 height 14
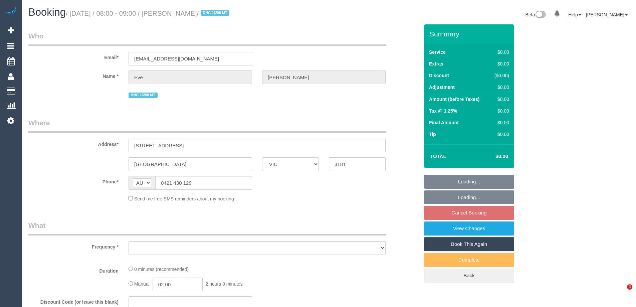
select select "VIC"
select select "object:558"
select select "string:stripe-pm_1Ru6Gm2GScqysDRVG8eaTa17"
select select "number:28"
select select "number:15"
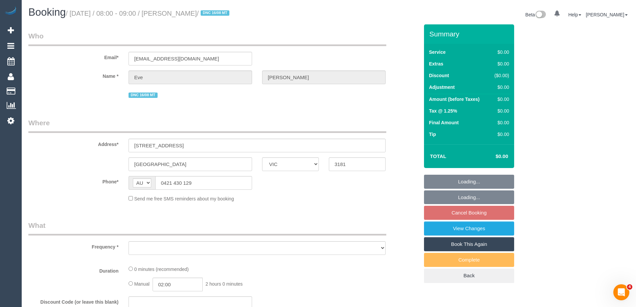
select select "number:19"
select select "number:25"
select select "number:35"
select select "number:13"
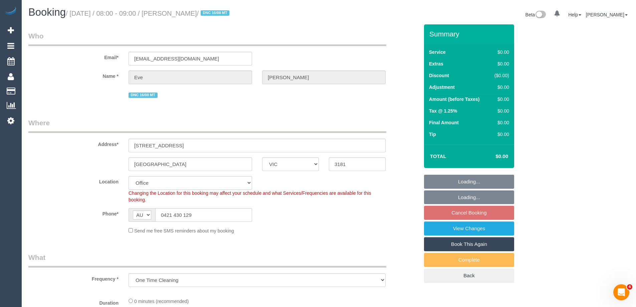
select select "object:768"
select select "VIC"
select select "number:28"
select select "number:14"
select select "number:19"
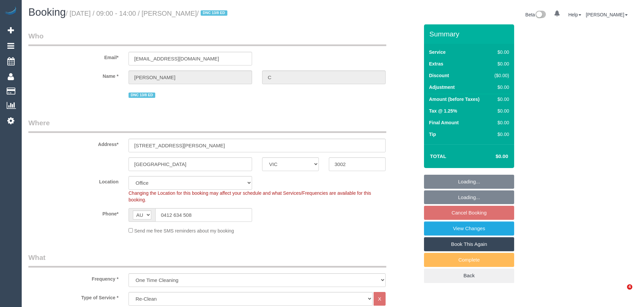
select select "number:24"
select select "number:26"
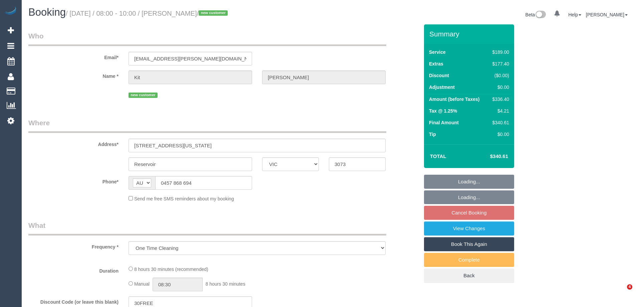
select select "VIC"
select select "string:stripe-pm_1RuN0q2GScqysDRVxpWsHVka"
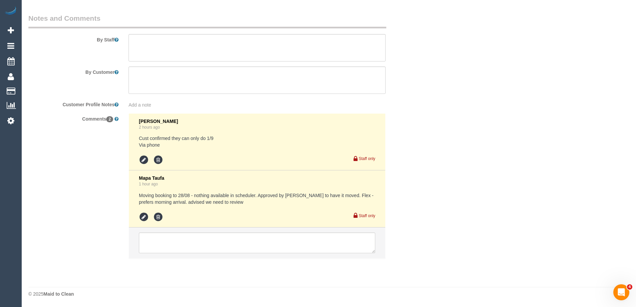
select select "number:27"
select select "number:14"
select select "number:19"
select select "number:25"
select select "number:33"
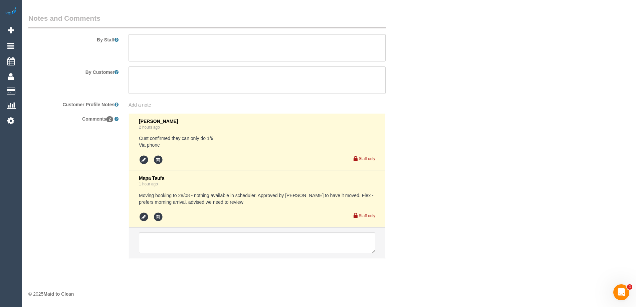
select select "number:26"
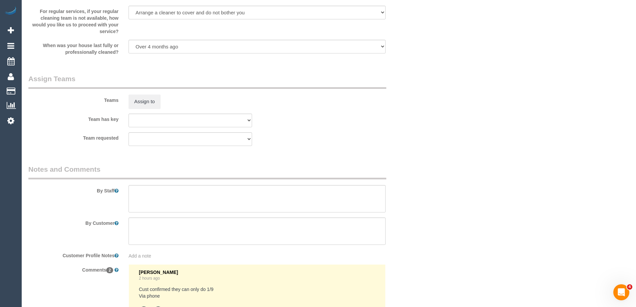
select select "object:1474"
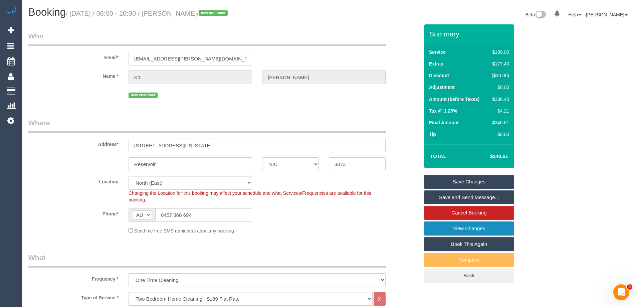
click at [448, 226] on link "View Changes" at bounding box center [469, 229] width 90 height 14
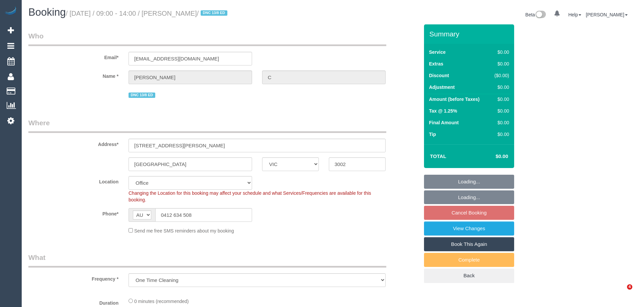
select select "VIC"
select select "object:762"
select select "number:28"
select select "number:14"
select select "number:19"
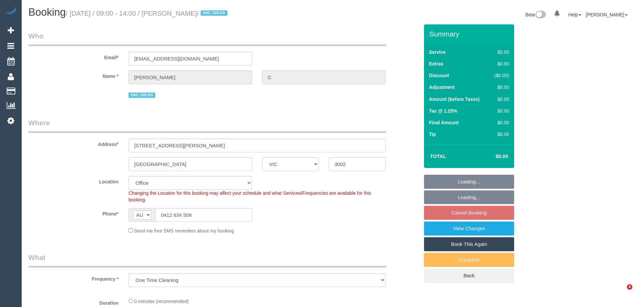
select select "number:24"
select select "number:26"
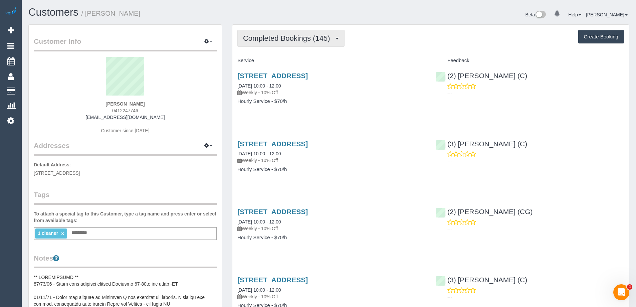
click at [292, 41] on span "Completed Bookings (145)" at bounding box center [288, 38] width 90 height 8
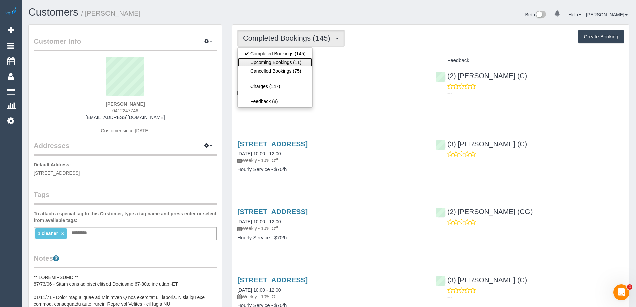
click at [287, 59] on link "Upcoming Bookings (11)" at bounding box center [275, 62] width 75 height 9
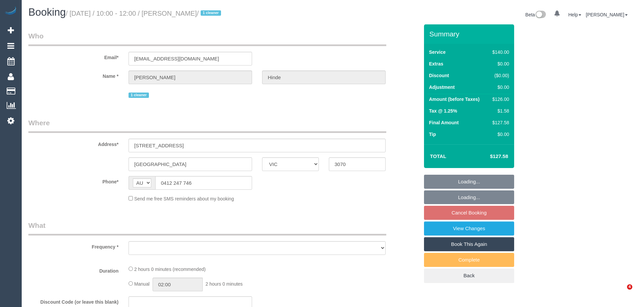
select select "VIC"
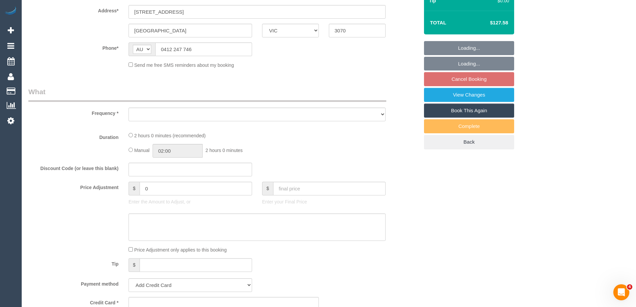
scroll to position [134, 0]
select select "string:stripe-pm_1QkDw72GScqysDRVNmaaGZB3"
select select "number:28"
select select "number:14"
select select "number:18"
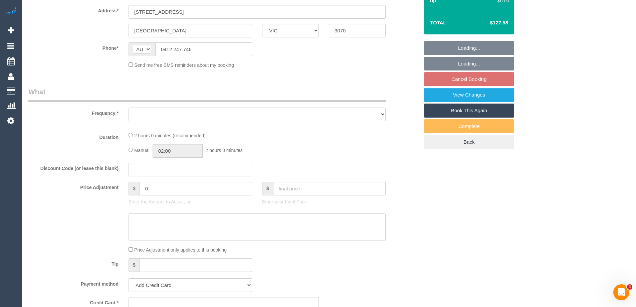
select select "number:36"
select select "number:33"
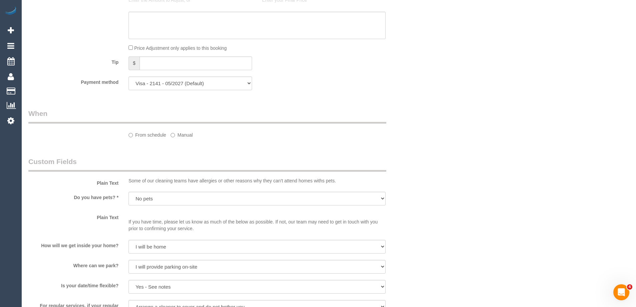
select select "object:869"
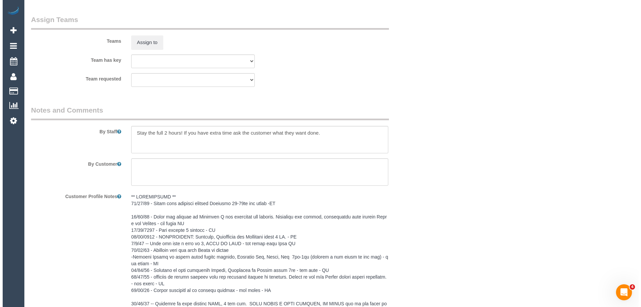
scroll to position [937, 0]
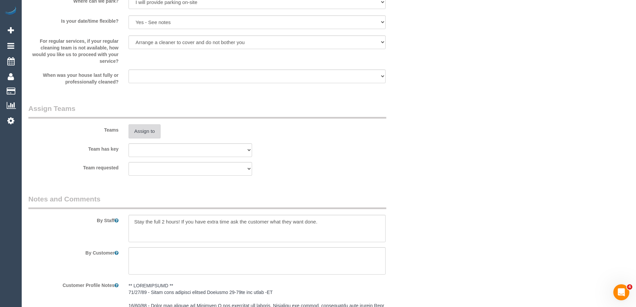
click at [136, 131] on button "Assign to" at bounding box center [145, 131] width 32 height 14
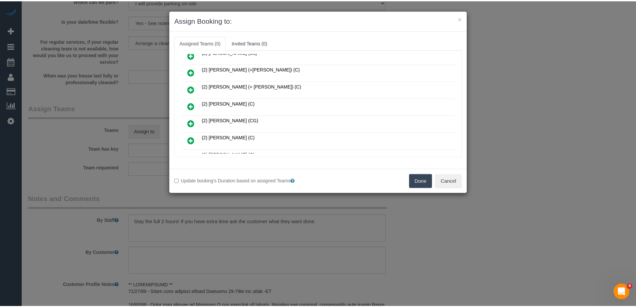
scroll to position [134, 0]
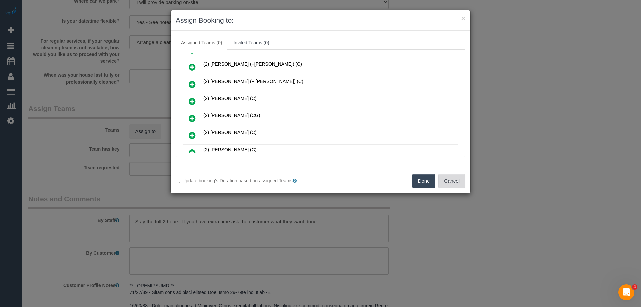
click at [455, 178] on button "Cancel" at bounding box center [452, 181] width 27 height 14
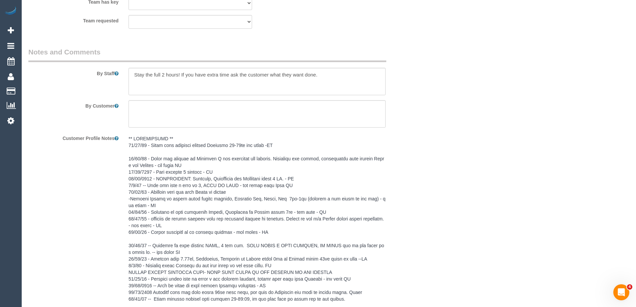
scroll to position [1077, 0]
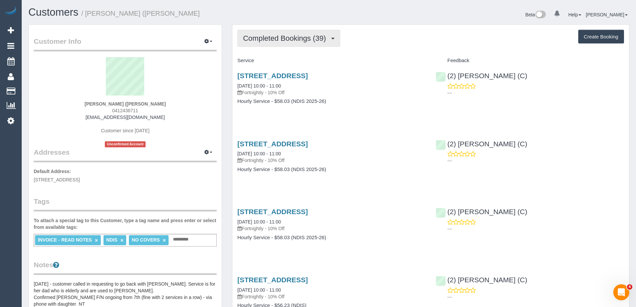
click at [276, 37] on span "Completed Bookings (39)" at bounding box center [286, 38] width 86 height 8
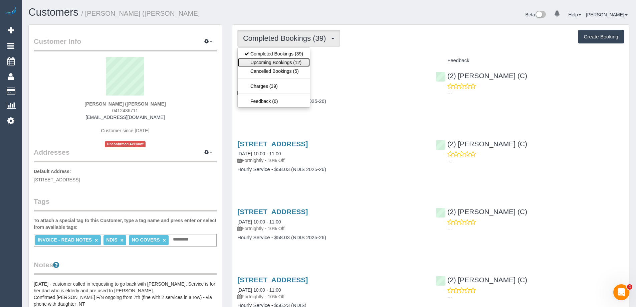
click at [276, 61] on link "Upcoming Bookings (12)" at bounding box center [274, 62] width 72 height 9
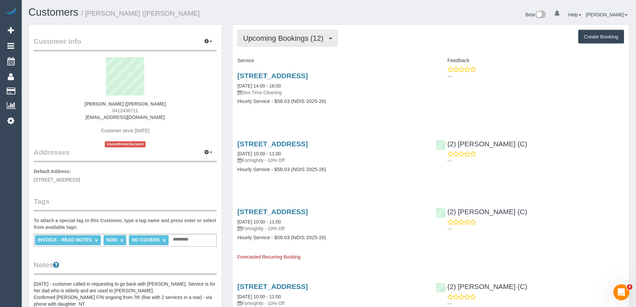
click at [275, 41] on span "Upcoming Bookings (12)" at bounding box center [285, 38] width 84 height 8
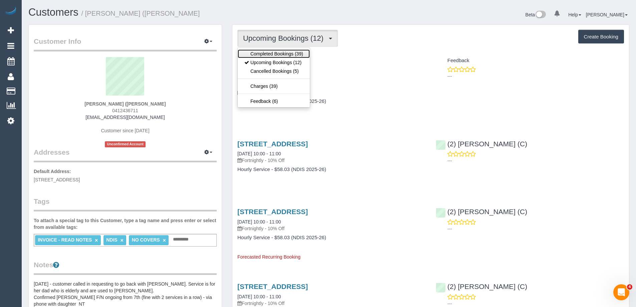
click at [270, 50] on link "Completed Bookings (39)" at bounding box center [274, 53] width 72 height 9
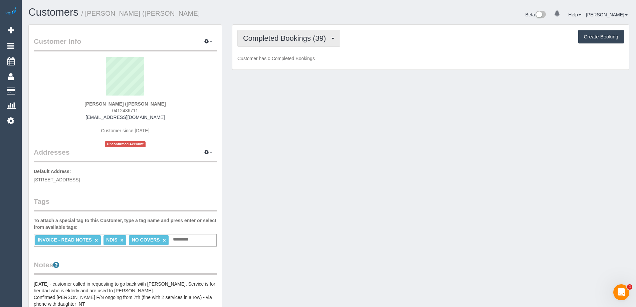
click at [272, 35] on span "Completed Bookings (39)" at bounding box center [286, 38] width 86 height 8
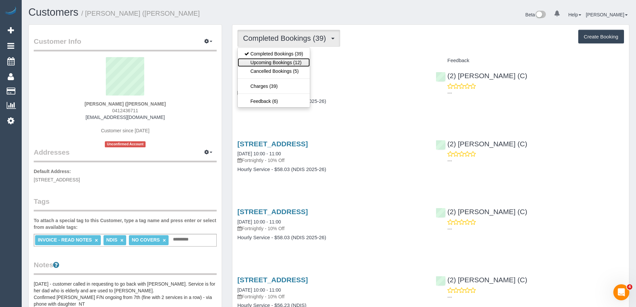
click at [275, 61] on link "Upcoming Bookings (12)" at bounding box center [274, 62] width 72 height 9
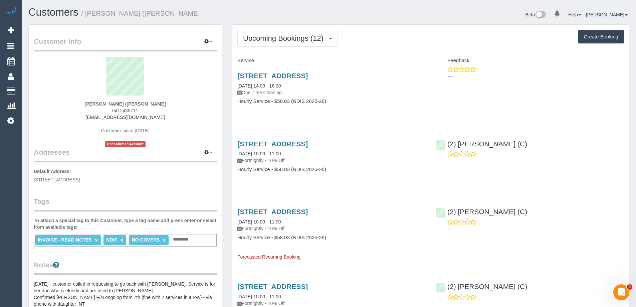
drag, startPoint x: 146, startPoint y: 112, endPoint x: 97, endPoint y: 112, distance: 48.8
click at [97, 112] on div "Athanasios (Arthur) Karaviotis 0412436711 photini@optusnet.com.au Customer sinc…" at bounding box center [125, 102] width 183 height 90
copy span "0412436711"
click at [271, 40] on span "Upcoming Bookings (12)" at bounding box center [285, 38] width 84 height 8
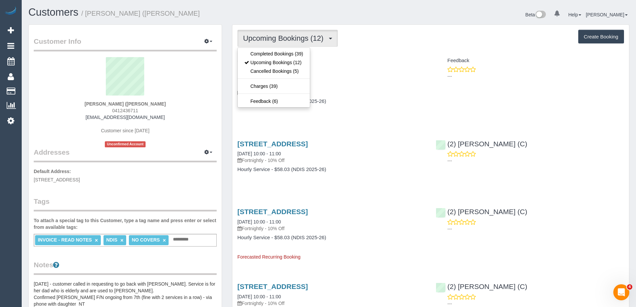
click at [348, 57] on div "Service" at bounding box center [332, 60] width 198 height 11
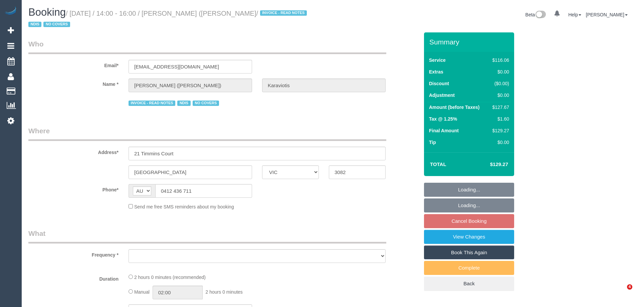
select select "VIC"
select select "number:29"
select select "number:14"
select select "number:19"
select select "number:36"
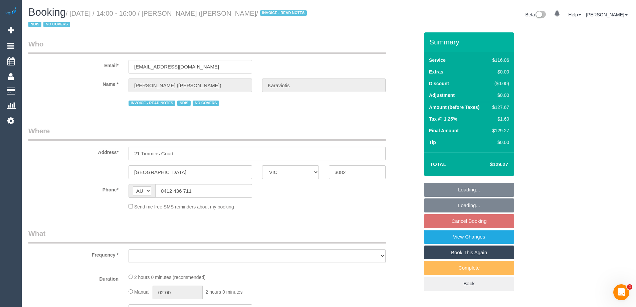
select select "number:34"
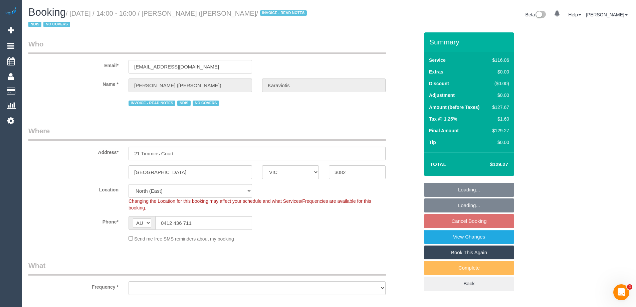
select select "object:1351"
select select "spot1"
select select "object:1420"
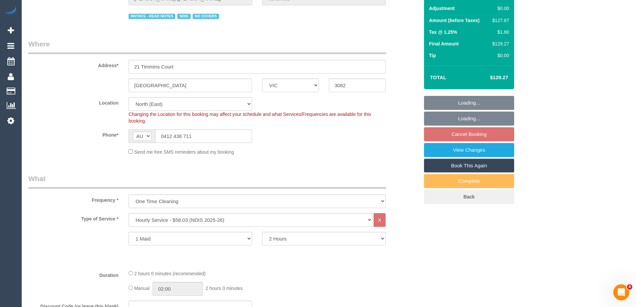
scroll to position [100, 0]
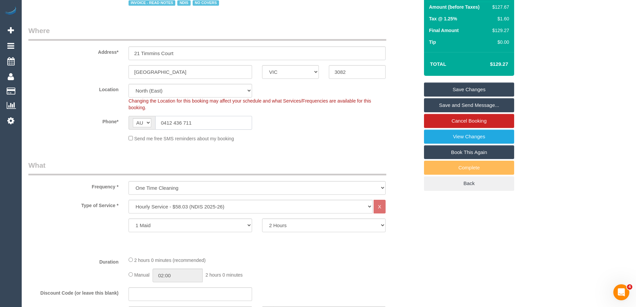
drag, startPoint x: 208, startPoint y: 122, endPoint x: 132, endPoint y: 122, distance: 76.2
click at [135, 121] on div "AF AL DZ AD AO AI AQ AG AR AM AW AU AT AZ BS BH BD BB BY BE BZ BJ BM BT BO BA B…" at bounding box center [191, 123] width 124 height 14
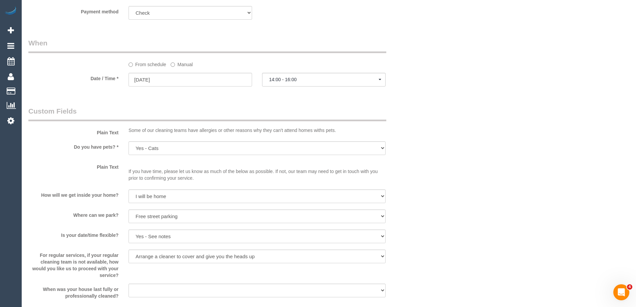
scroll to position [501, 0]
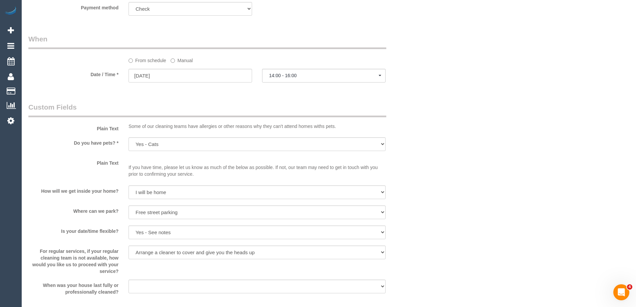
click at [182, 58] on label "Manual" at bounding box center [182, 59] width 22 height 9
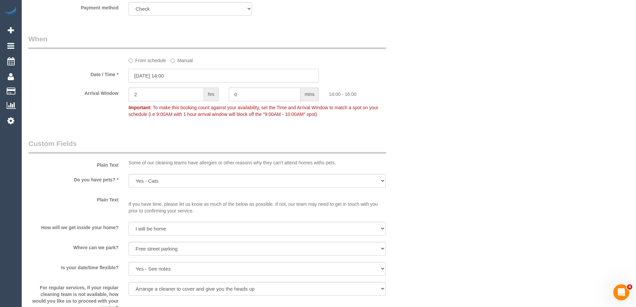
click at [168, 78] on input "[DATE] 14:00" at bounding box center [224, 76] width 190 height 14
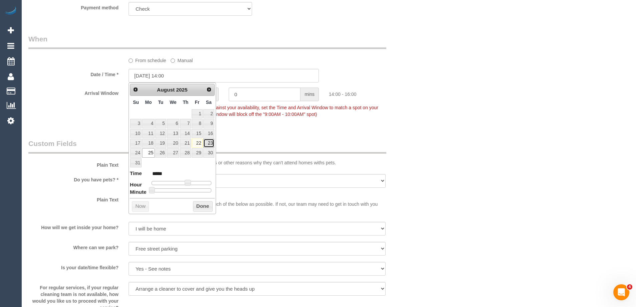
click at [208, 142] on link "23" at bounding box center [208, 143] width 11 height 9
type input "[DATE] 13:00"
type input "*****"
type input "[DATE] 12:00"
type input "*****"
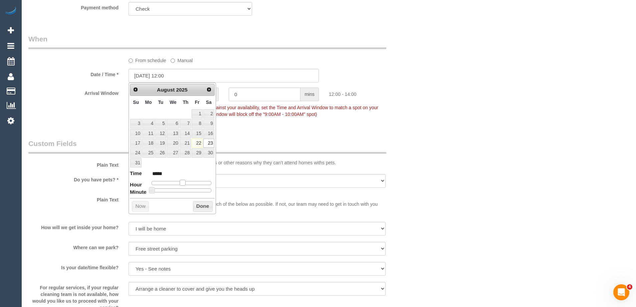
type input "[DATE] 11:00"
type input "*****"
type input "[DATE] 10:00"
type input "*****"
drag, startPoint x: 188, startPoint y: 182, endPoint x: 179, endPoint y: 182, distance: 9.7
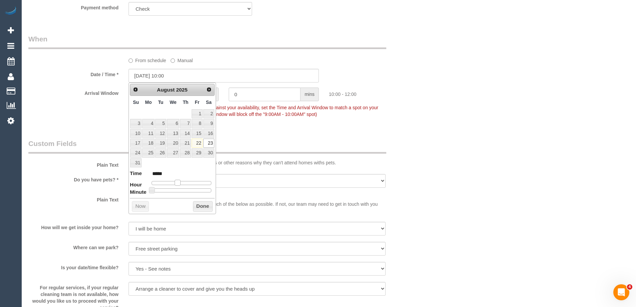
click at [179, 182] on span at bounding box center [178, 183] width 6 height 6
click at [199, 206] on button "Done" at bounding box center [203, 206] width 20 height 11
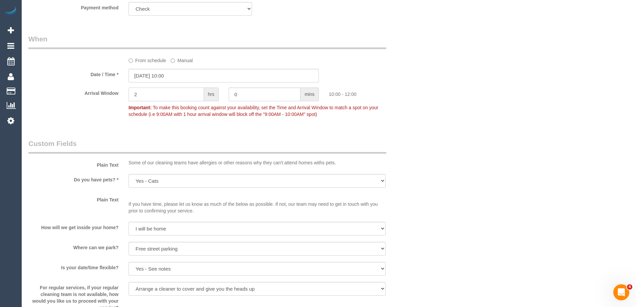
click at [115, 96] on div "Arrival Window 2 hrs 0 mins 10:00 - 12:00 Important: To make this booking count…" at bounding box center [223, 104] width 401 height 33
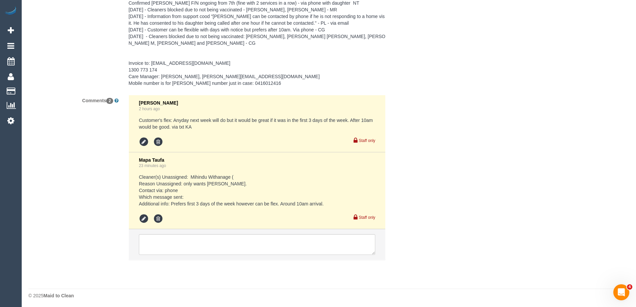
scroll to position [1045, 0]
type input "1"
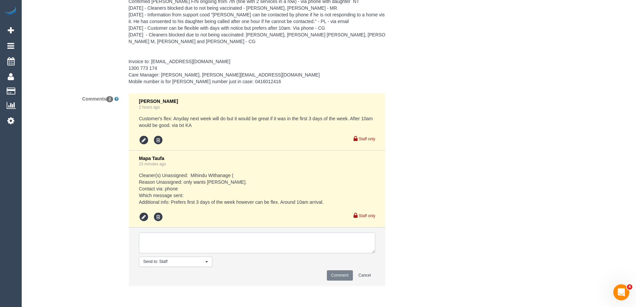
click at [191, 245] on textarea at bounding box center [257, 243] width 237 height 21
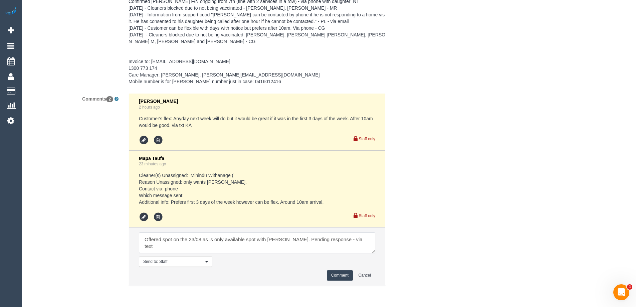
type textarea "Offered spot on the 23/08 as is only available spot with Terri. Pending respons…"
click at [332, 271] on button "Comment" at bounding box center [340, 275] width 26 height 10
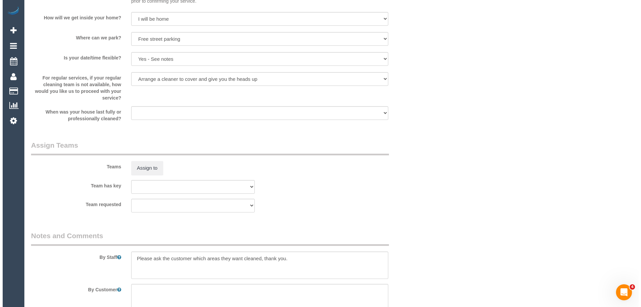
scroll to position [711, 0]
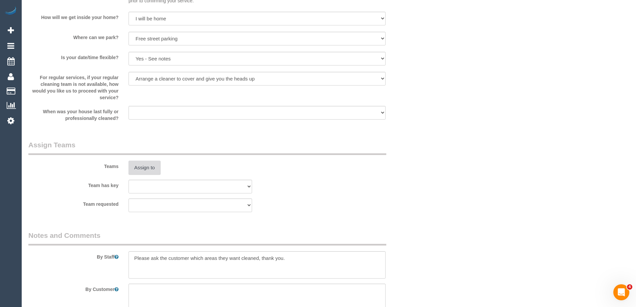
click at [153, 169] on button "Assign to" at bounding box center [145, 168] width 32 height 14
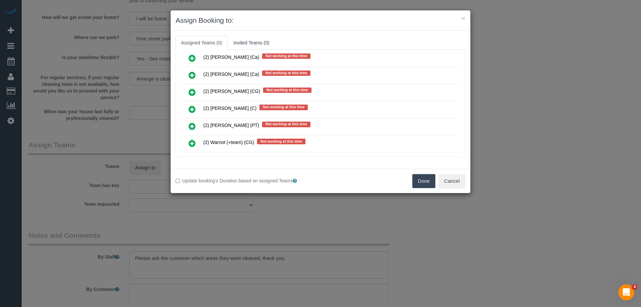
scroll to position [768, 0]
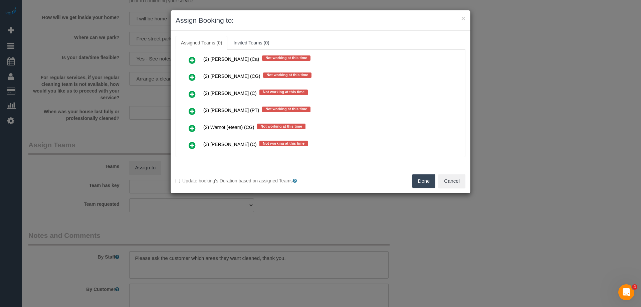
click at [194, 93] on icon at bounding box center [192, 94] width 7 height 8
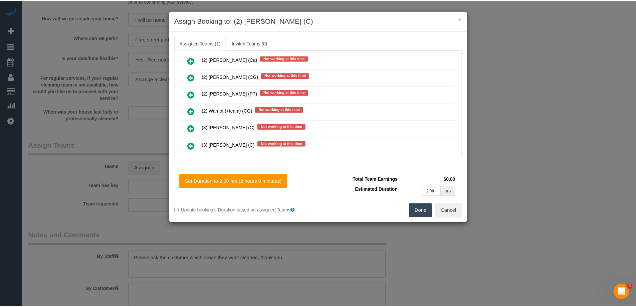
scroll to position [0, 0]
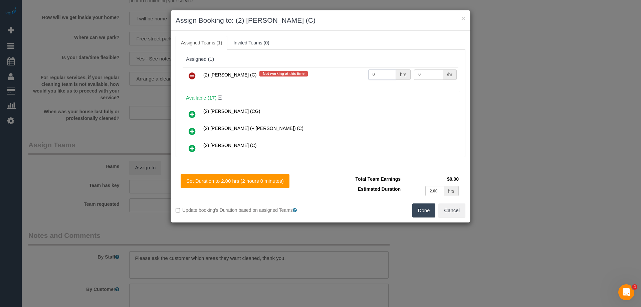
drag, startPoint x: 384, startPoint y: 72, endPoint x: 354, endPoint y: 71, distance: 29.1
click at [354, 71] on tr "(2) Terri Kamil (C) Not working at this time 0 hrs 0 /hr" at bounding box center [321, 75] width 276 height 17
type input "2"
drag, startPoint x: 410, startPoint y: 74, endPoint x: 387, endPoint y: 73, distance: 23.7
click at [388, 73] on tr "(2) Terri Kamil (C) Not working at this time 2 hrs 0 /hr" at bounding box center [321, 75] width 276 height 17
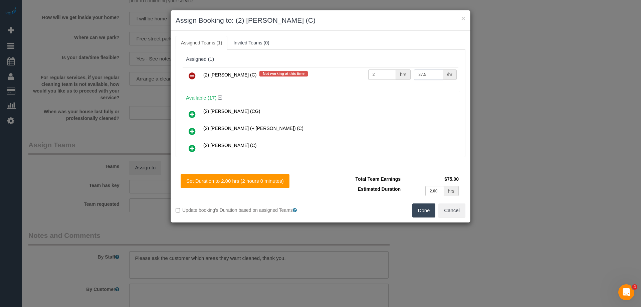
type input "37.5"
click at [423, 204] on button "Done" at bounding box center [424, 210] width 23 height 14
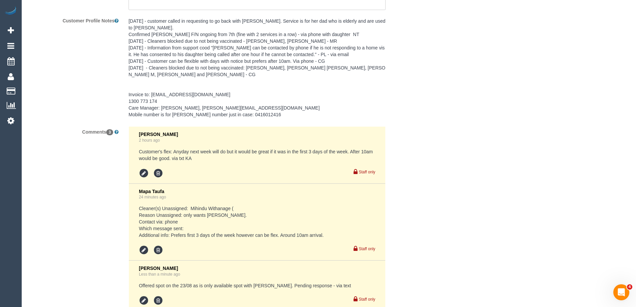
scroll to position [1096, 0]
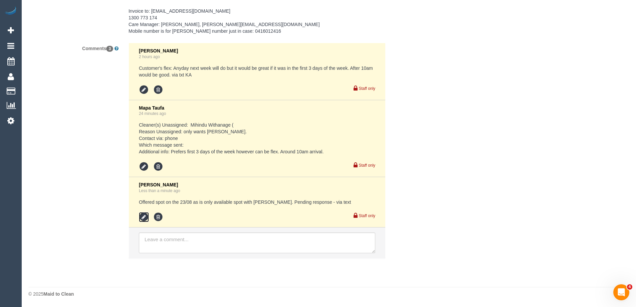
click at [140, 214] on icon at bounding box center [144, 217] width 10 height 10
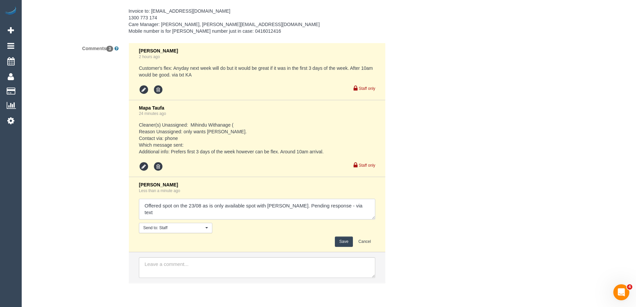
click at [280, 205] on textarea at bounding box center [257, 209] width 237 height 21
drag, startPoint x: 321, startPoint y: 204, endPoint x: 281, endPoint y: 203, distance: 40.1
click at [281, 203] on textarea at bounding box center [257, 209] width 237 height 21
type textarea "Offered spot on the 23/08 as is only available spot with [PERSON_NAME]. Deadlin…"
click at [340, 242] on button "Save" at bounding box center [344, 242] width 18 height 10
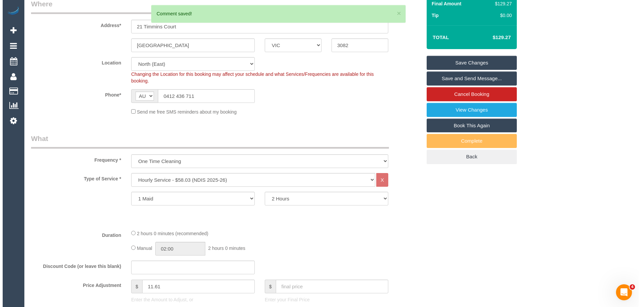
scroll to position [0, 0]
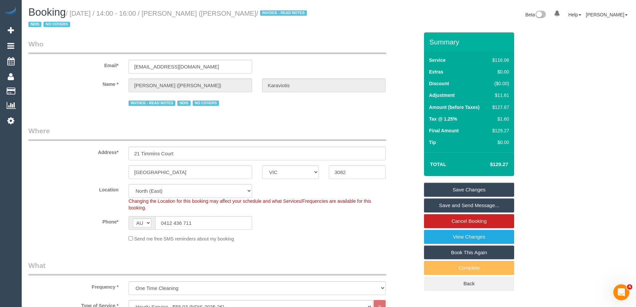
drag, startPoint x: 261, startPoint y: 10, endPoint x: 172, endPoint y: 17, distance: 89.1
click at [172, 17] on h1 "Booking / August 25, 2025 / 14:00 - 16:00 / Athanasios (Arthur) Karaviotis / IN…" at bounding box center [176, 18] width 296 height 23
copy small "Athanasios (Arthur) Karaviotis"
click at [455, 191] on link "Save Changes" at bounding box center [469, 190] width 90 height 14
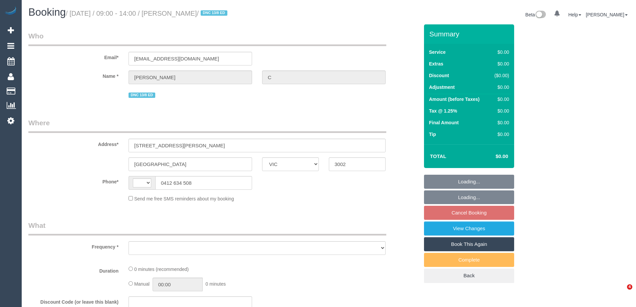
select select "VIC"
select select "string:stripe-pm_1RukgY2GScqysDRVVvtP8RBP"
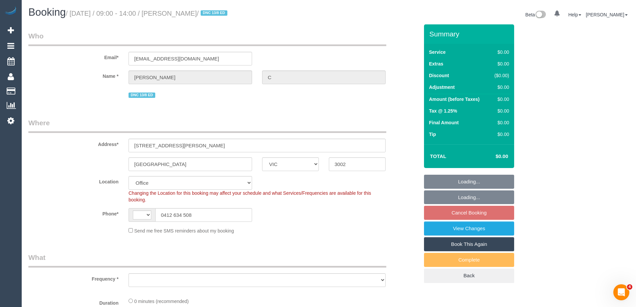
select select "string:AU"
select select "object:757"
select select "number:28"
select select "number:14"
select select "number:19"
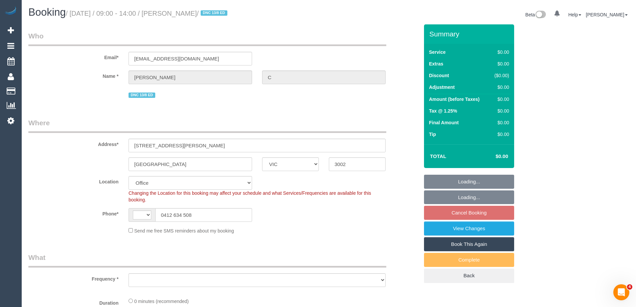
select select "number:24"
select select "number:26"
select select "object:762"
select select "VIC"
select select "string:AU"
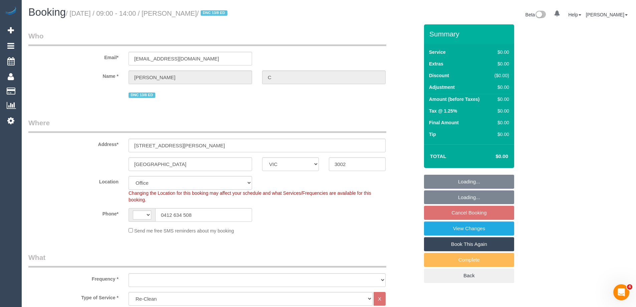
select select "object:757"
select select "string:stripe-pm_1RukgY2GScqysDRVVvtP8RBP"
select select "number:28"
select select "number:14"
select select "number:19"
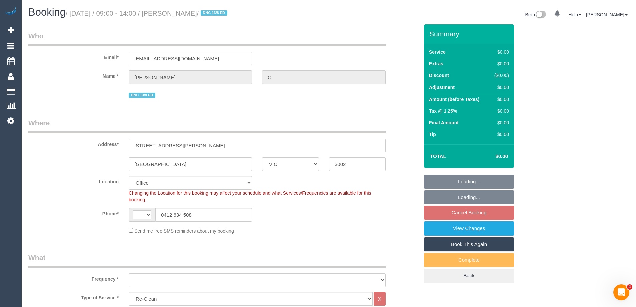
select select "number:24"
select select "number:26"
select select "object:762"
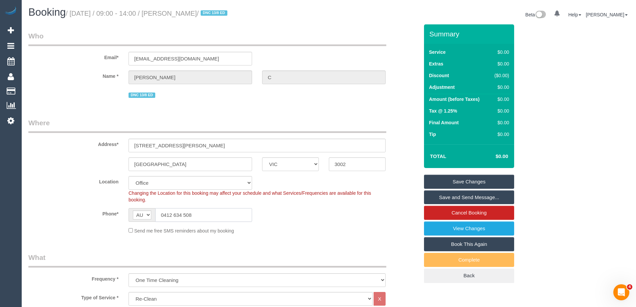
drag, startPoint x: 204, startPoint y: 215, endPoint x: 113, endPoint y: 215, distance: 91.2
click at [113, 215] on div "Phone* AF AL DZ AD AO AI AQ AG AR AM AW AU AT AZ BS BH BD BB BY BE BZ BJ BM BT …" at bounding box center [223, 215] width 401 height 14
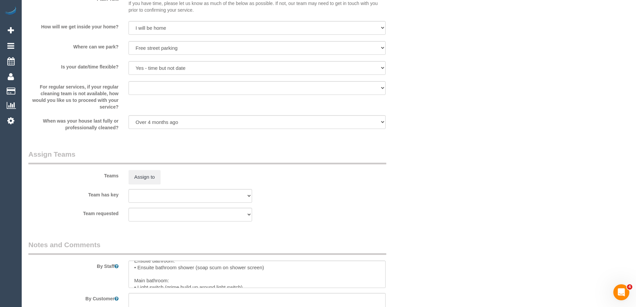
scroll to position [902, 0]
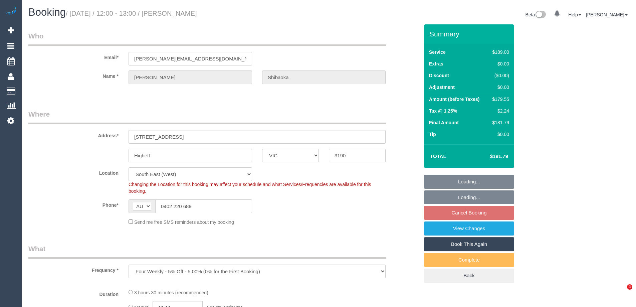
select select "VIC"
select select "object:801"
select select "string:stripe-pm_1PLIIy2GScqysDRV6CVti9Dx"
select select "number:28"
select select "number:14"
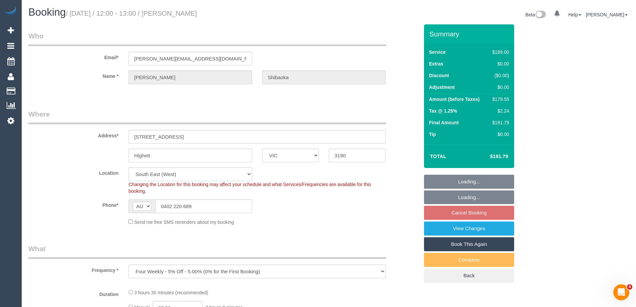
select select "number:19"
select select "number:22"
select select "number:35"
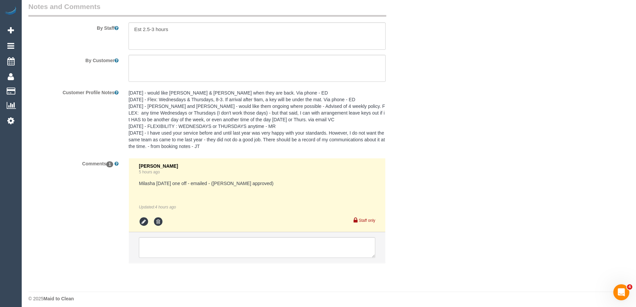
scroll to position [1155, 0]
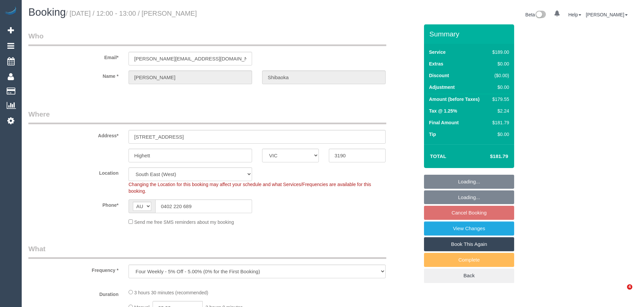
select select "VIC"
select select "string:stripe-pm_1PLIIy2GScqysDRV6CVti9Dx"
select select "object:705"
select select "number:28"
select select "number:14"
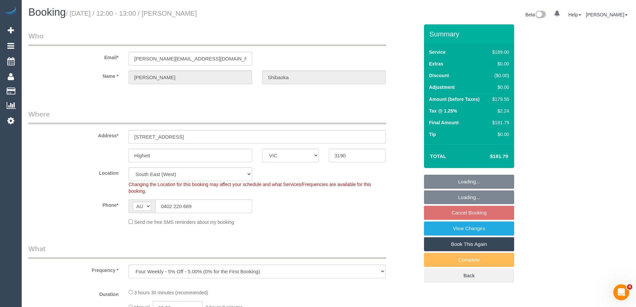
select select "number:19"
select select "number:22"
select select "number:35"
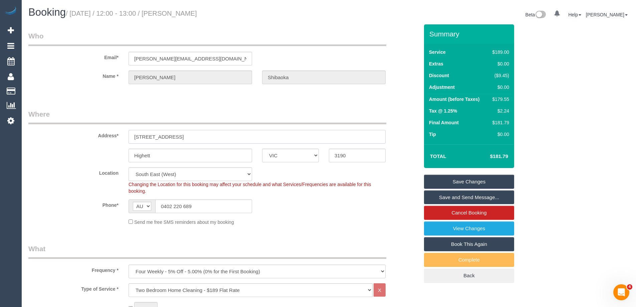
drag, startPoint x: 222, startPoint y: 139, endPoint x: 131, endPoint y: 135, distance: 90.3
click at [116, 137] on div "Address* [STREET_ADDRESS]" at bounding box center [223, 126] width 401 height 34
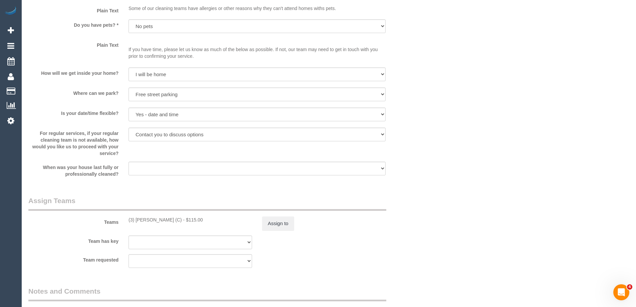
scroll to position [869, 0]
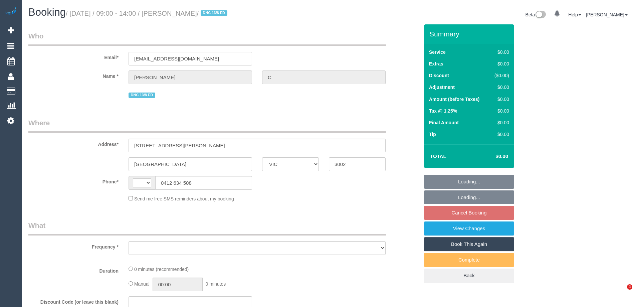
select select "VIC"
select select "string:stripe-pm_1RukgY2GScqysDRVVvtP8RBP"
select select "number:28"
select select "number:14"
select select "number:19"
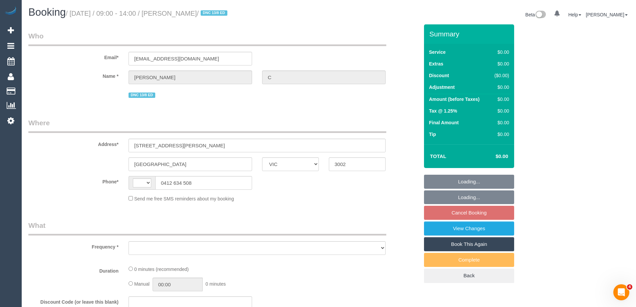
select select "number:24"
select select "number:26"
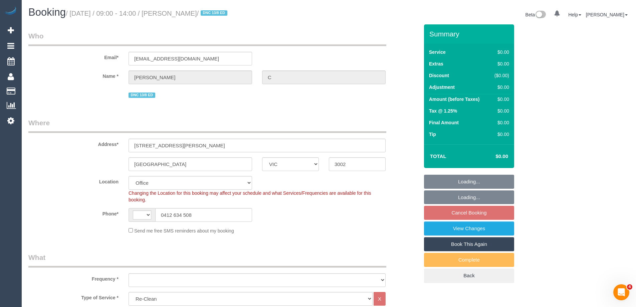
select select "string:AU"
select select "object:762"
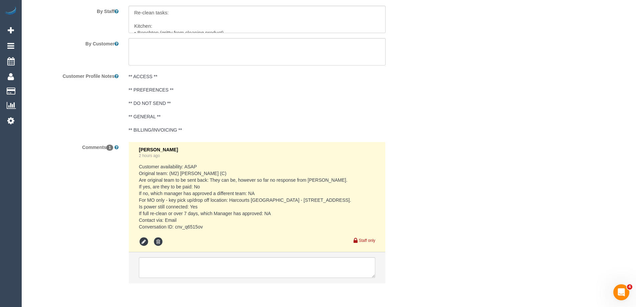
scroll to position [1069, 0]
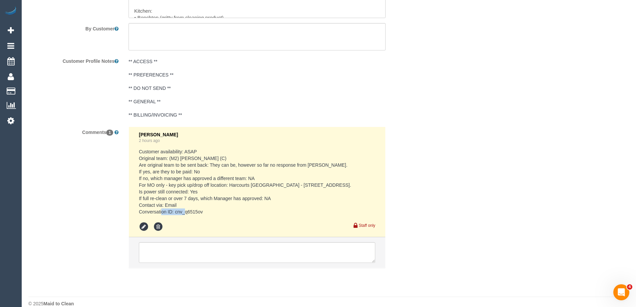
drag, startPoint x: 206, startPoint y: 210, endPoint x: 175, endPoint y: 213, distance: 31.6
click at [175, 213] on pre "Customer availability: ASAP Original team: (M2) Yann Kotchero (C) Are original …" at bounding box center [257, 181] width 237 height 67
copy pre "cnv_q6515ov"
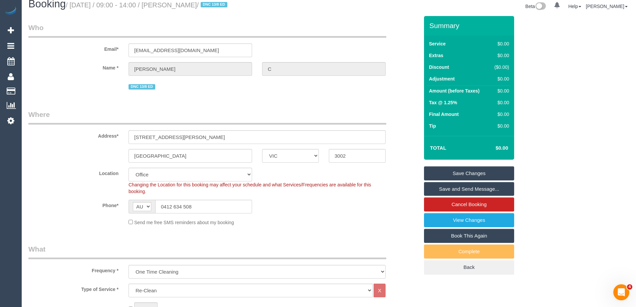
scroll to position [0, 0]
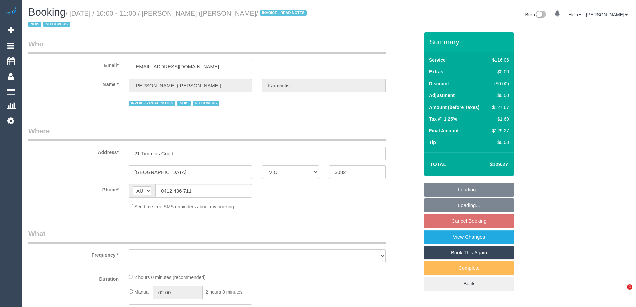
select select "VIC"
select select "number:29"
select select "number:14"
select select "number:19"
select select "number:36"
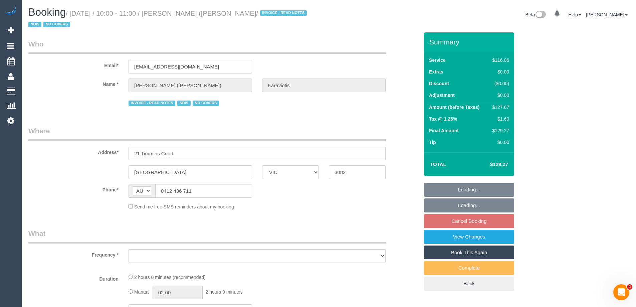
select select "number:34"
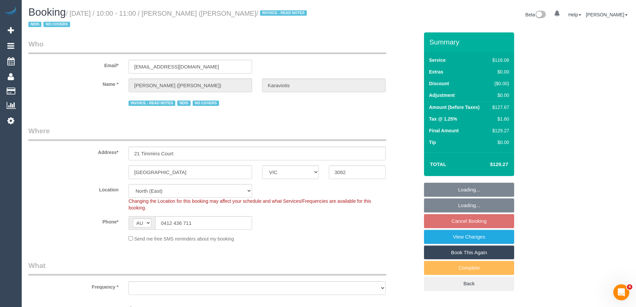
select select "object:1458"
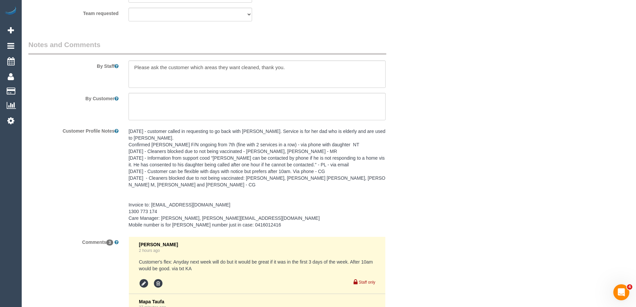
scroll to position [1103, 0]
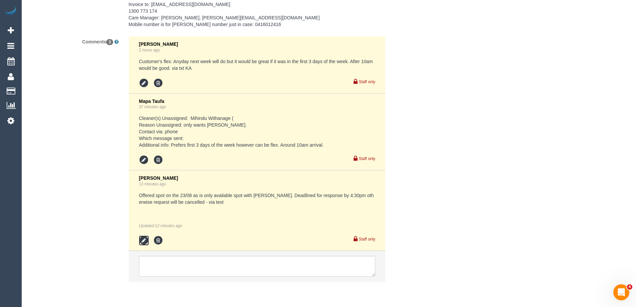
click at [142, 241] on icon at bounding box center [144, 241] width 10 height 10
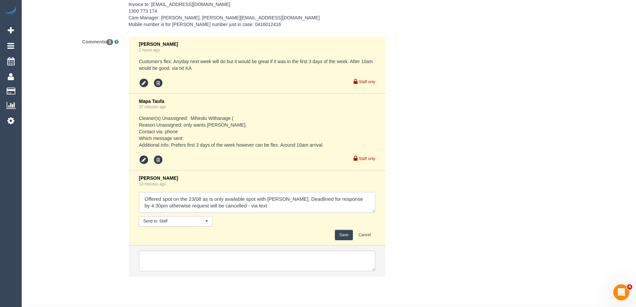
click at [228, 206] on textarea at bounding box center [257, 202] width 237 height 21
type textarea "Offered spot on the 23/08 as is only available spot with [PERSON_NAME]. Deadlin…"
click at [344, 232] on button "Save" at bounding box center [344, 235] width 18 height 10
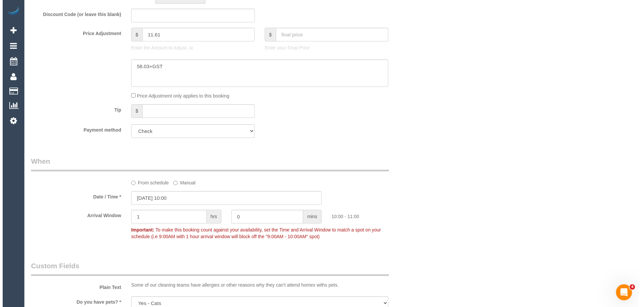
scroll to position [0, 0]
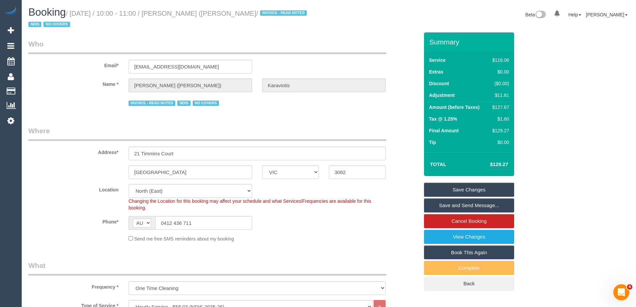
click at [446, 205] on link "Save and Send Message..." at bounding box center [469, 205] width 90 height 14
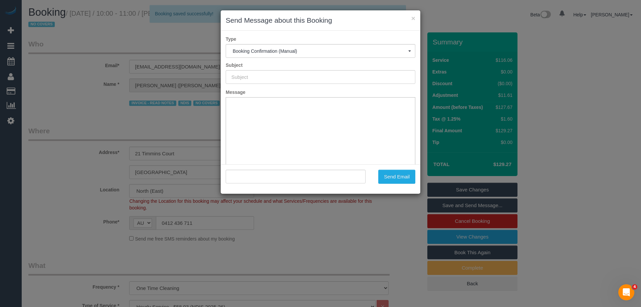
type input "Booking Confirmed"
type input ""[PERSON_NAME] ([PERSON_NAME]) Karaviotis" <[EMAIL_ADDRESS][DOMAIN_NAME]>"
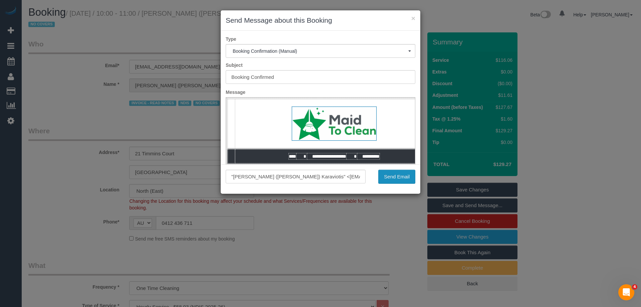
click at [387, 175] on button "Send Email" at bounding box center [397, 177] width 37 height 14
